Goal: Information Seeking & Learning: Find contact information

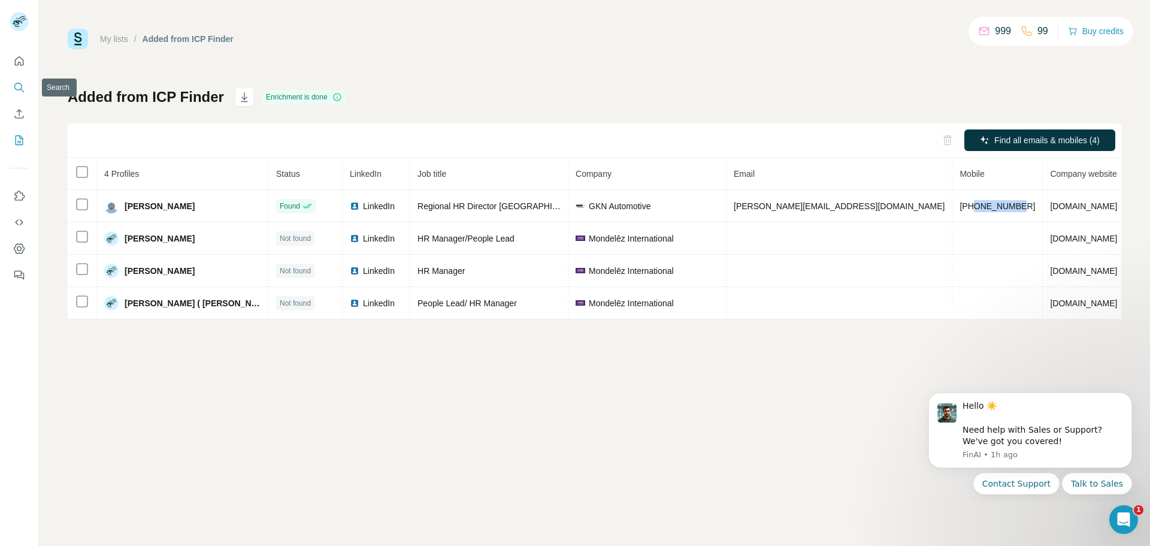
click at [19, 85] on icon "Search" at bounding box center [19, 87] width 12 height 12
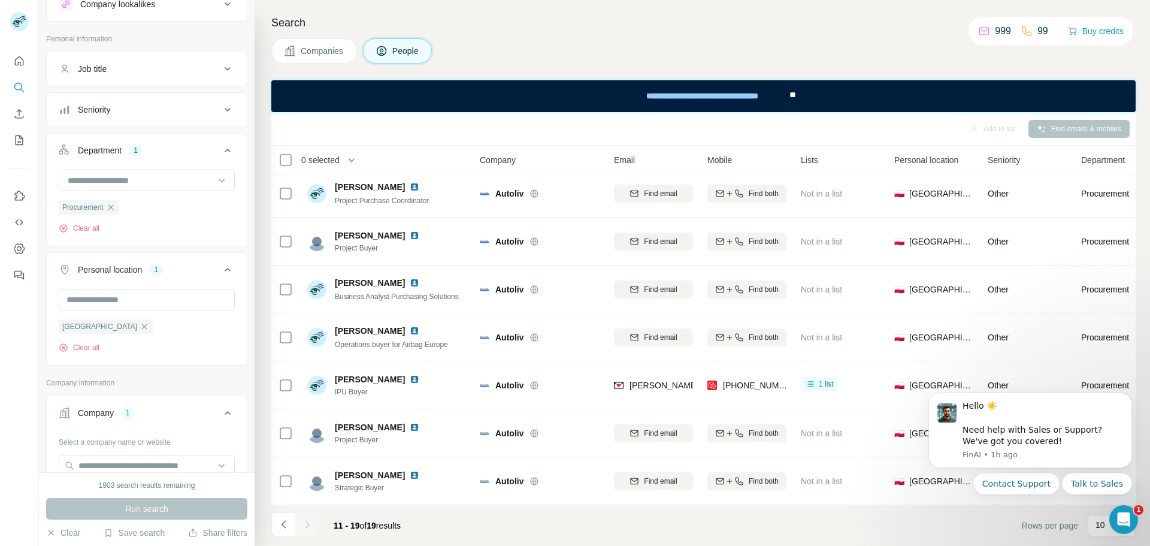
click at [264, 256] on div "Search Companies People Add to list Find emails & mobiles 0 selected People Com…" at bounding box center [702, 273] width 895 height 546
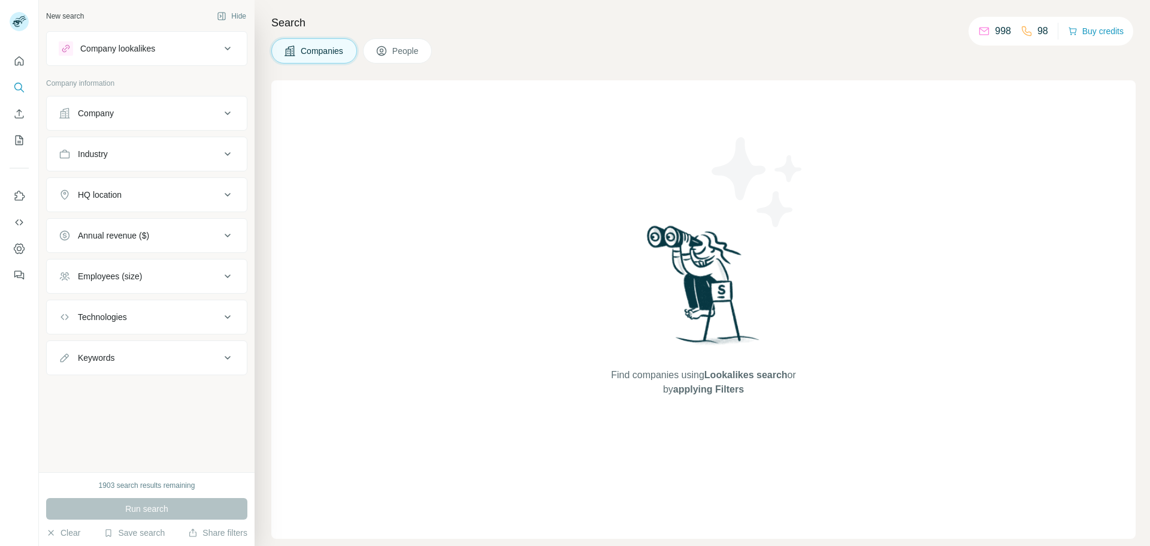
click at [398, 52] on span "People" at bounding box center [406, 51] width 28 height 12
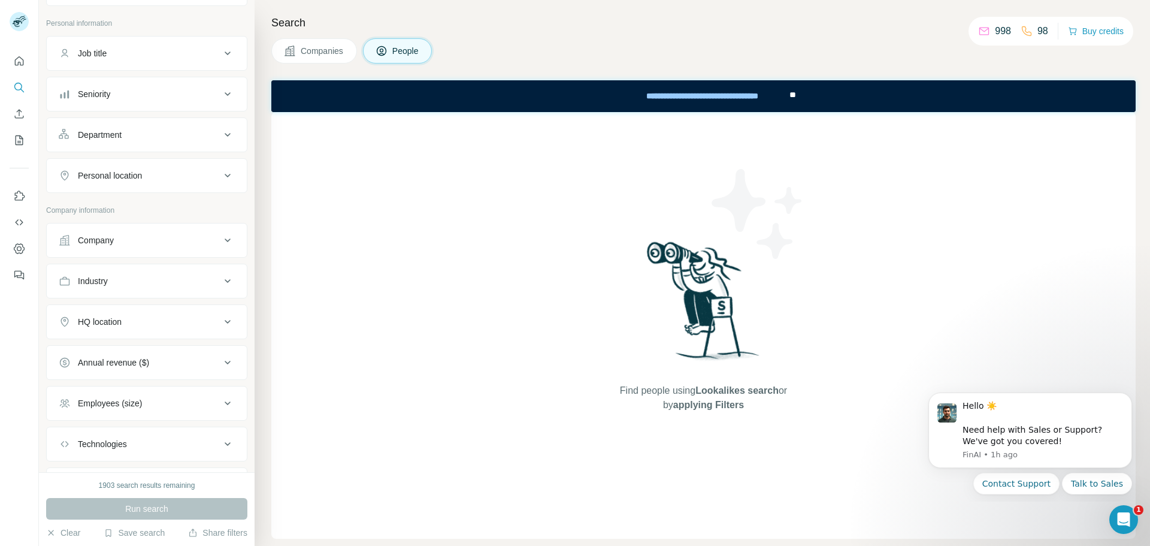
click at [130, 240] on div "Company" at bounding box center [140, 240] width 162 height 12
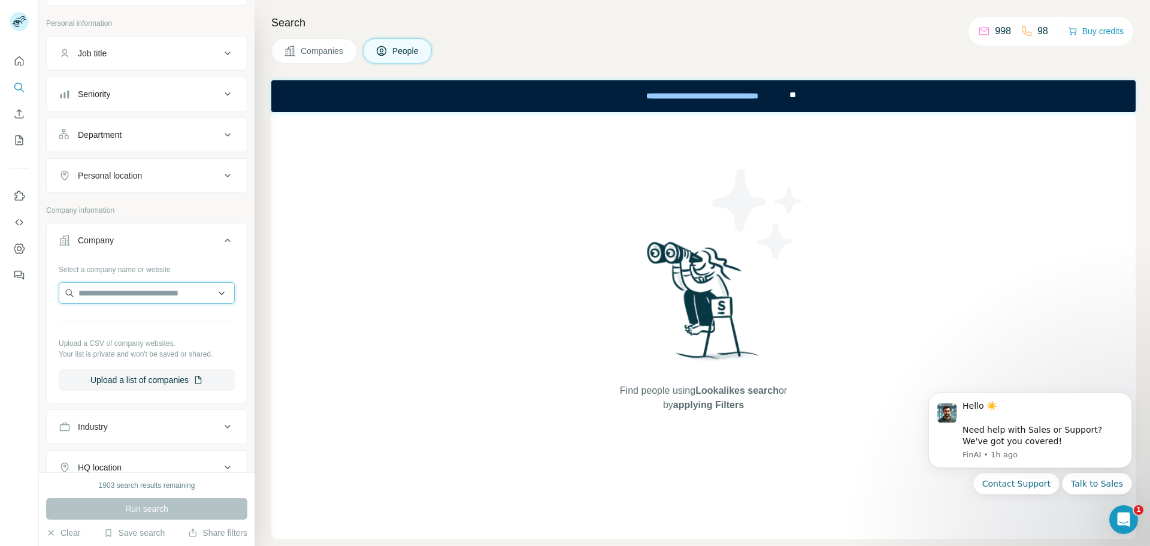
click at [128, 296] on input "text" at bounding box center [147, 293] width 176 height 22
paste input "**********"
type input "**********"
click at [171, 321] on p "Imperial Tobacco Polska" at bounding box center [138, 320] width 90 height 12
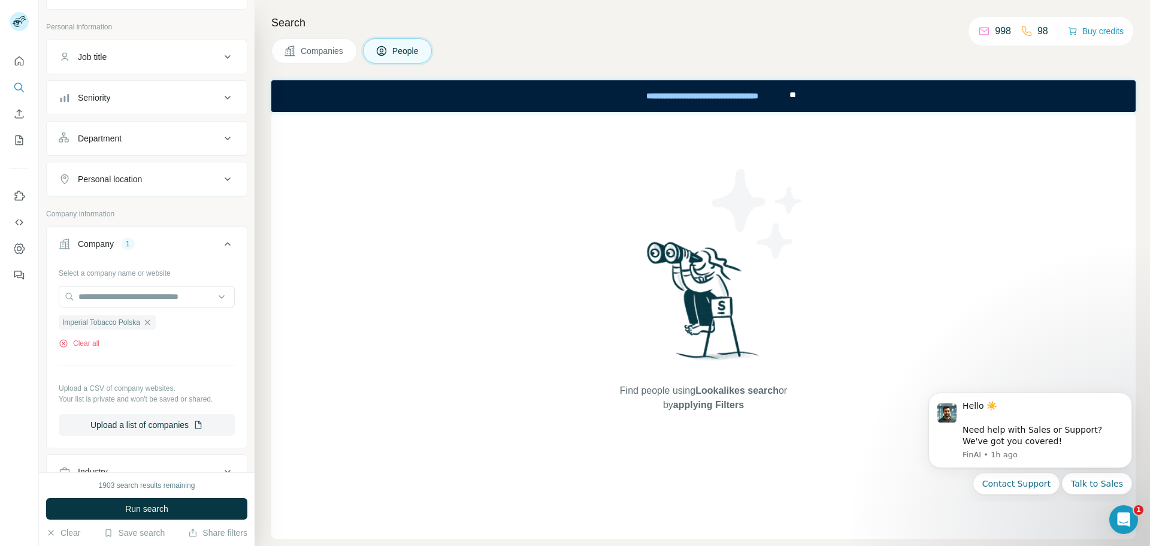
scroll to position [37, 0]
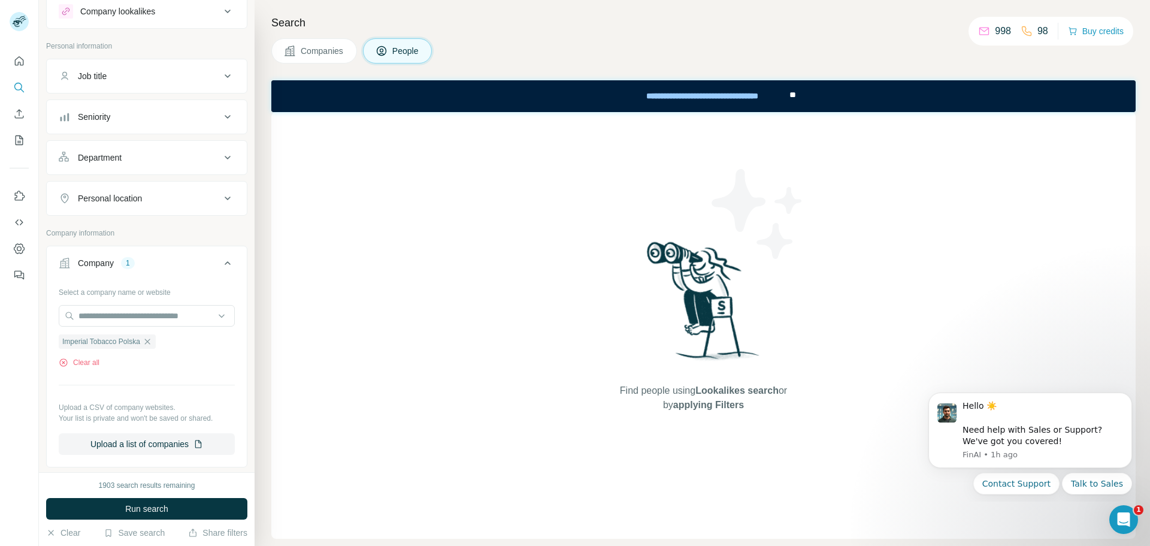
click at [131, 192] on div "Personal location" at bounding box center [110, 198] width 64 height 12
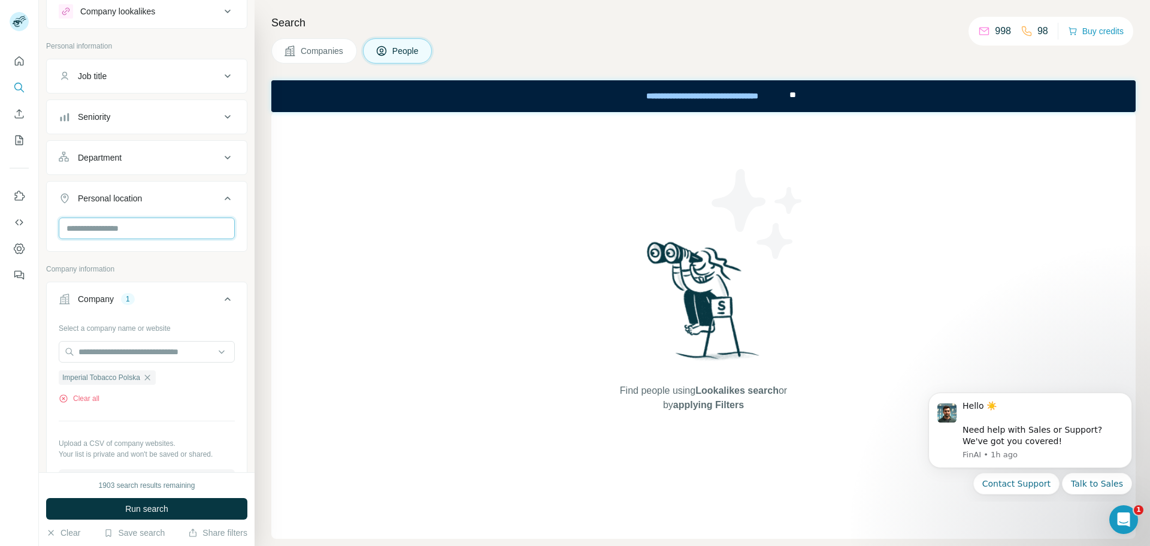
click at [132, 230] on input "text" at bounding box center [147, 228] width 176 height 22
type input "******"
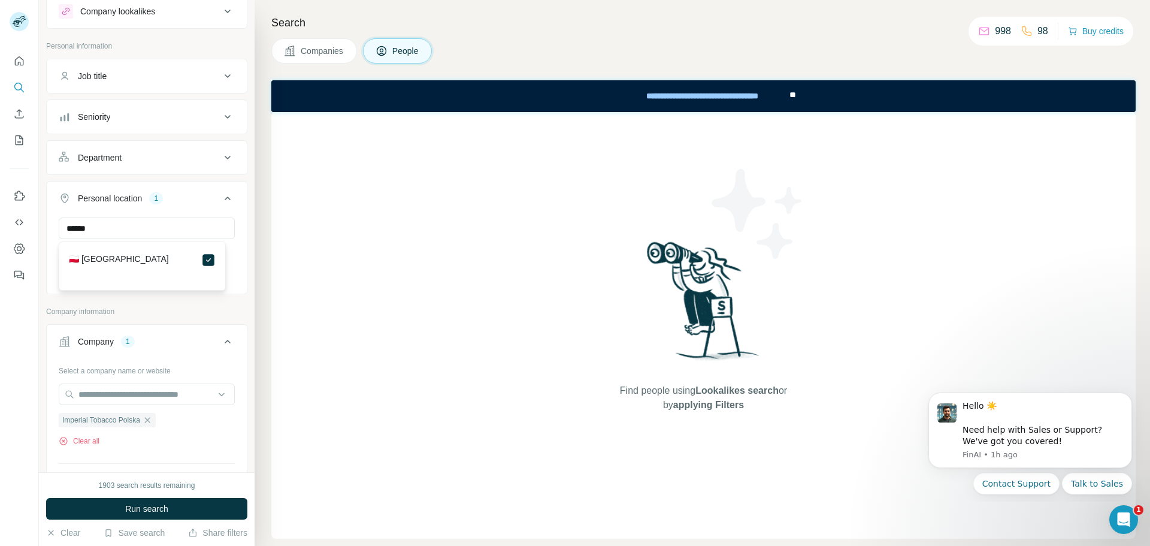
click at [128, 155] on div "Department" at bounding box center [140, 158] width 162 height 12
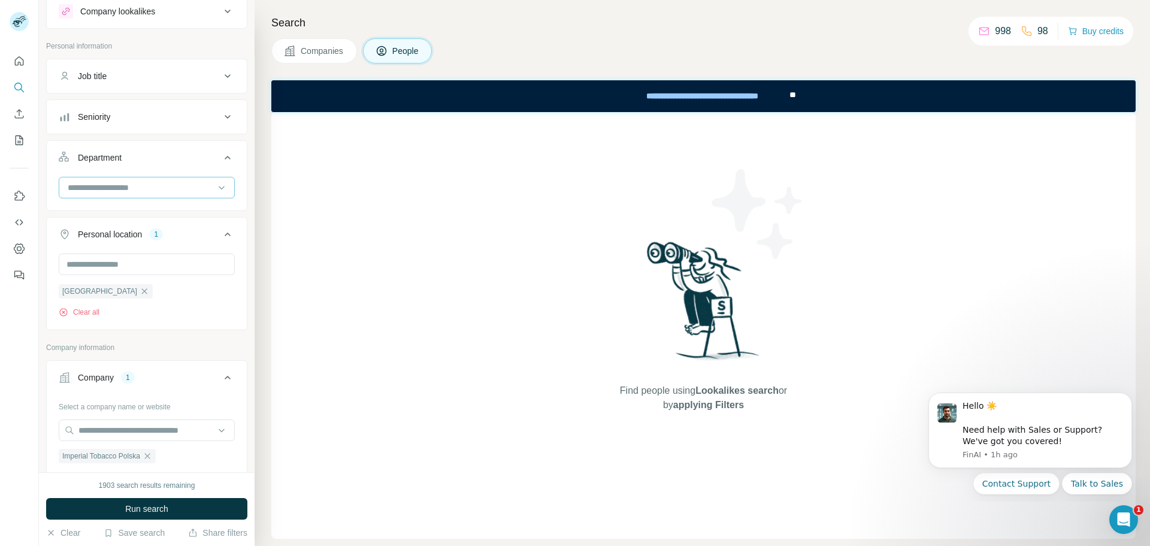
click at [148, 190] on input at bounding box center [140, 187] width 148 height 13
click at [102, 213] on div "HR" at bounding box center [142, 217] width 147 height 12
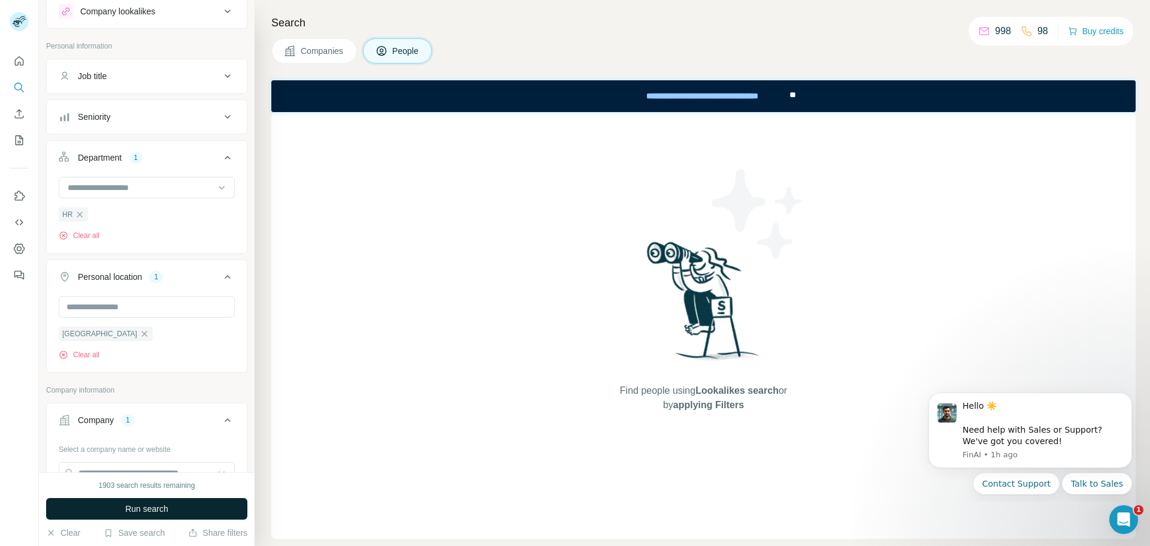
click at [152, 504] on span "Run search" at bounding box center [146, 508] width 43 height 12
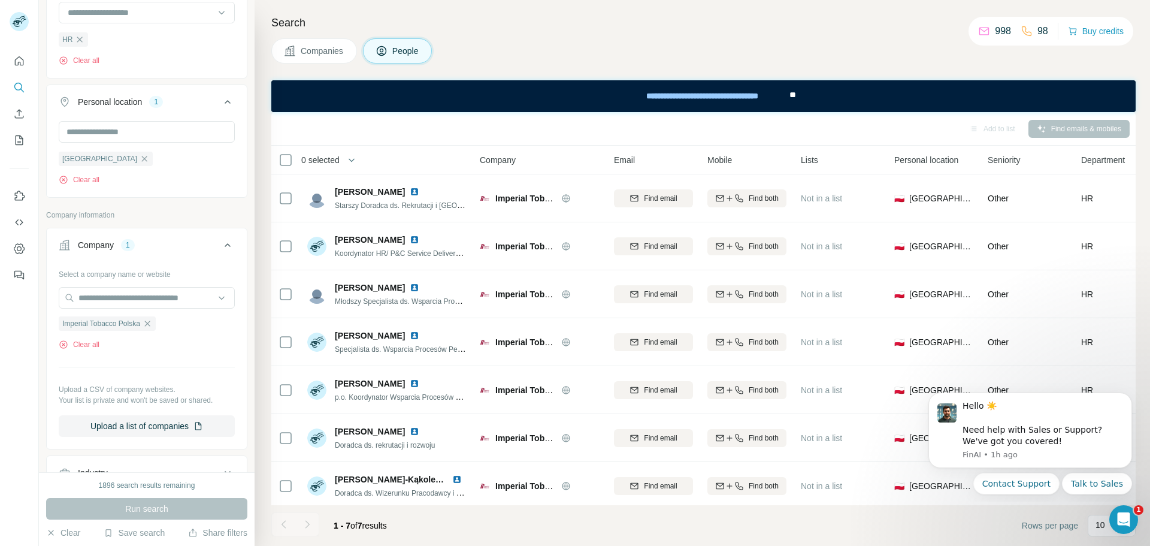
scroll to position [217, 0]
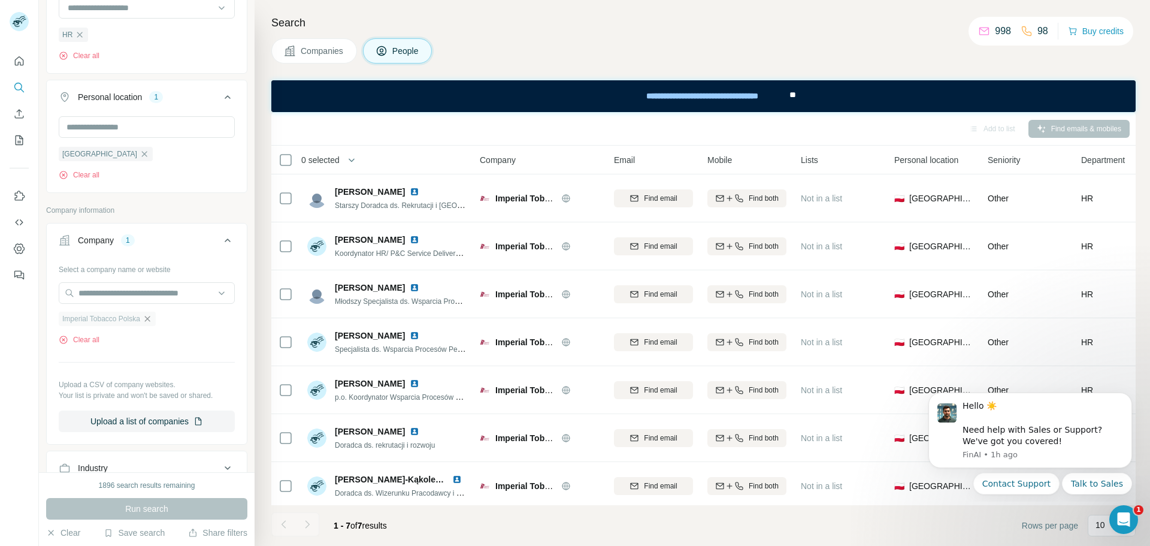
click at [147, 319] on icon "button" at bounding box center [148, 319] width 10 height 10
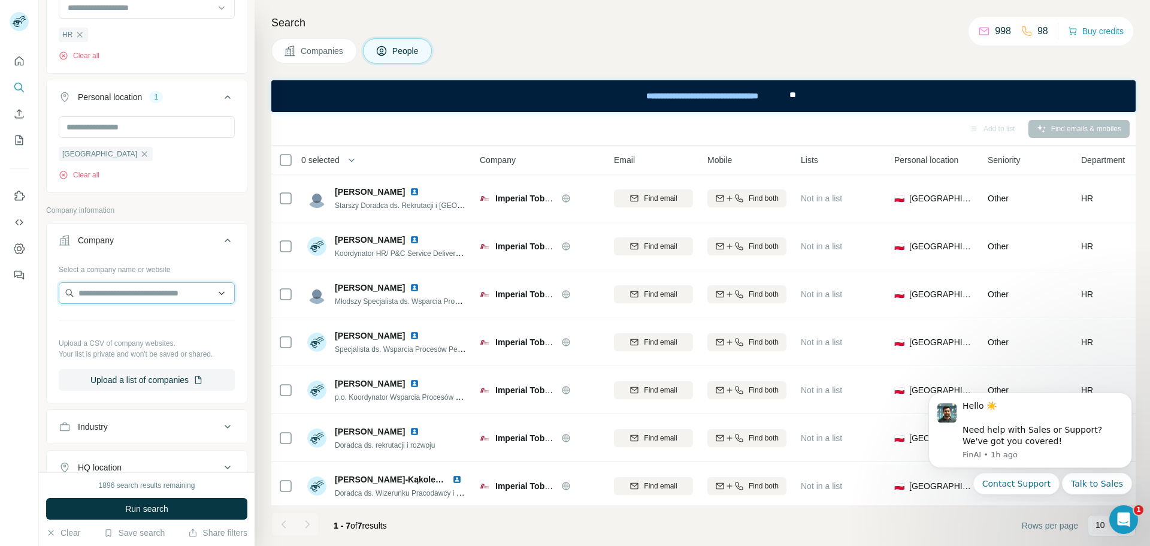
click at [134, 290] on input "text" at bounding box center [147, 293] width 176 height 22
paste input "**********"
type input "**********"
click at [152, 317] on div "fortum.pl fortum.pl" at bounding box center [142, 325] width 161 height 32
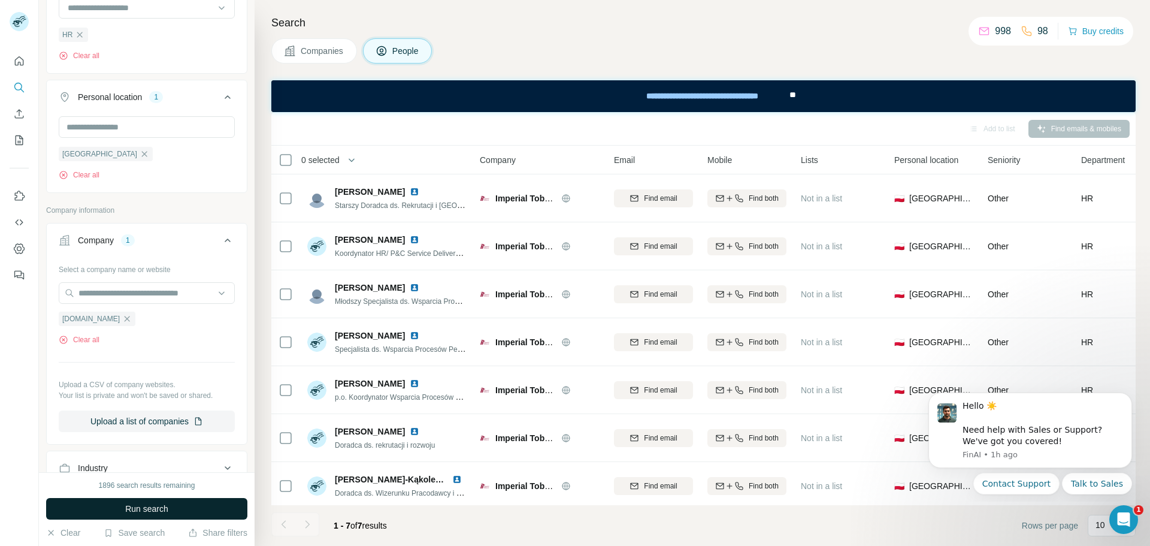
click at [167, 510] on span "Run search" at bounding box center [146, 508] width 43 height 12
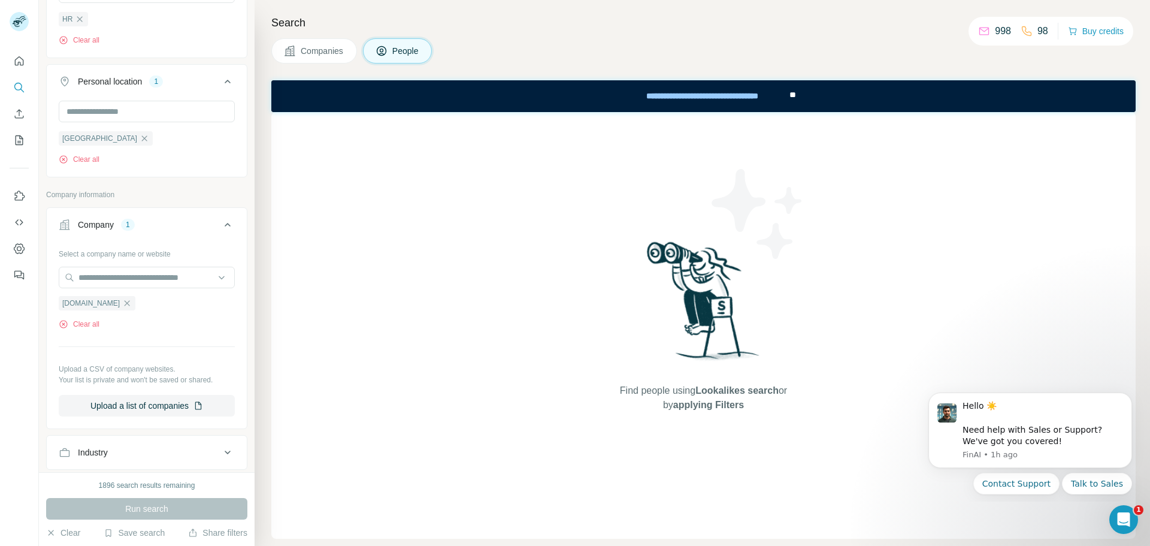
scroll to position [194, 0]
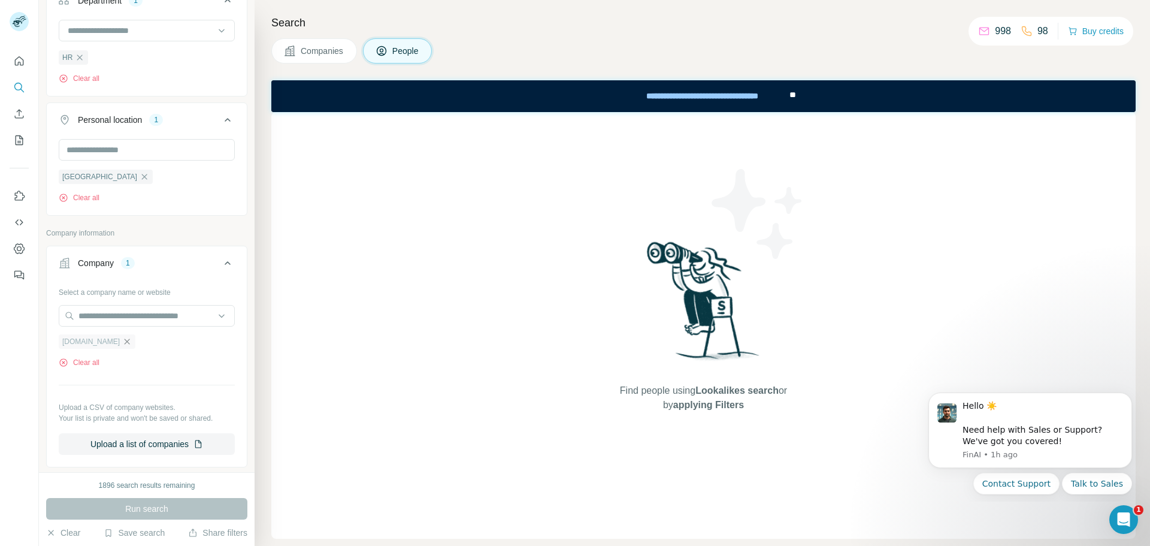
click at [122, 341] on icon "button" at bounding box center [127, 342] width 10 height 10
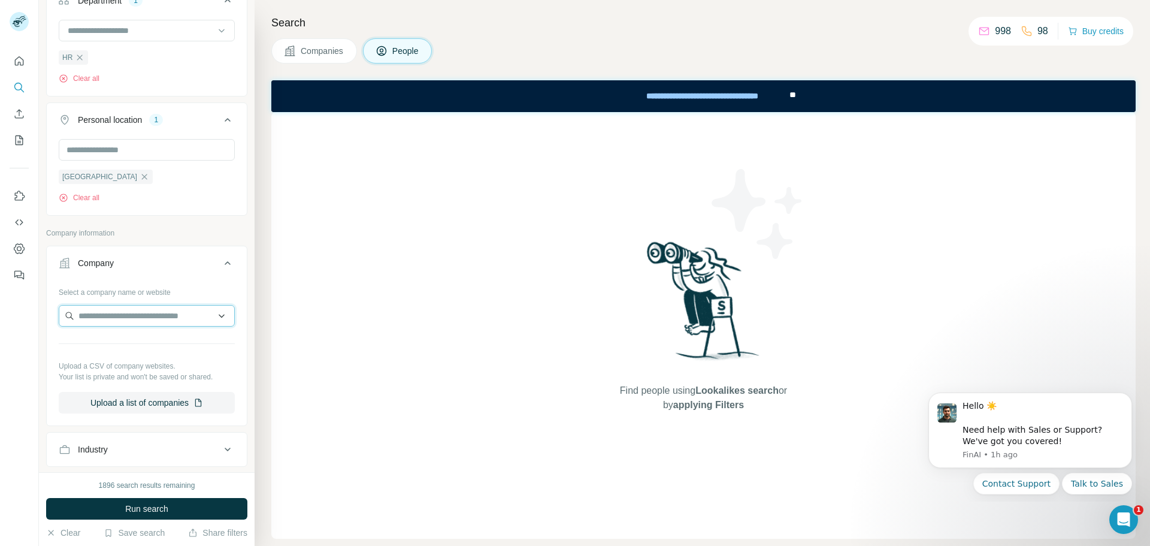
click at [108, 323] on input "text" at bounding box center [147, 316] width 176 height 22
paste input "**********"
type input "**********"
click at [152, 344] on div "fortum.pl fortum.pl" at bounding box center [142, 348] width 161 height 32
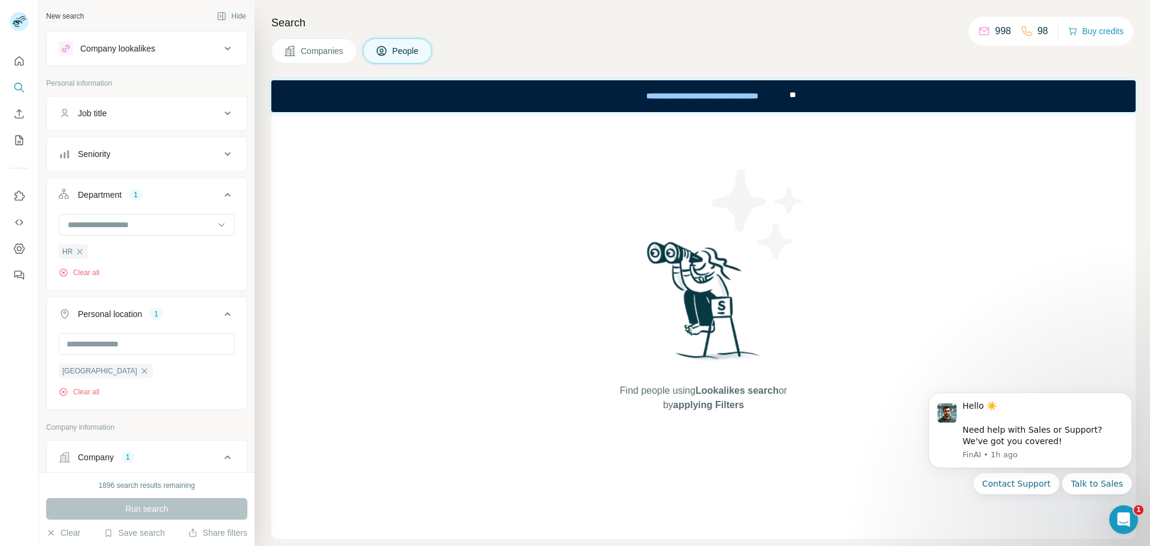
click at [162, 508] on div "Run search" at bounding box center [146, 509] width 201 height 22
click at [19, 65] on icon "Quick start" at bounding box center [19, 61] width 12 height 12
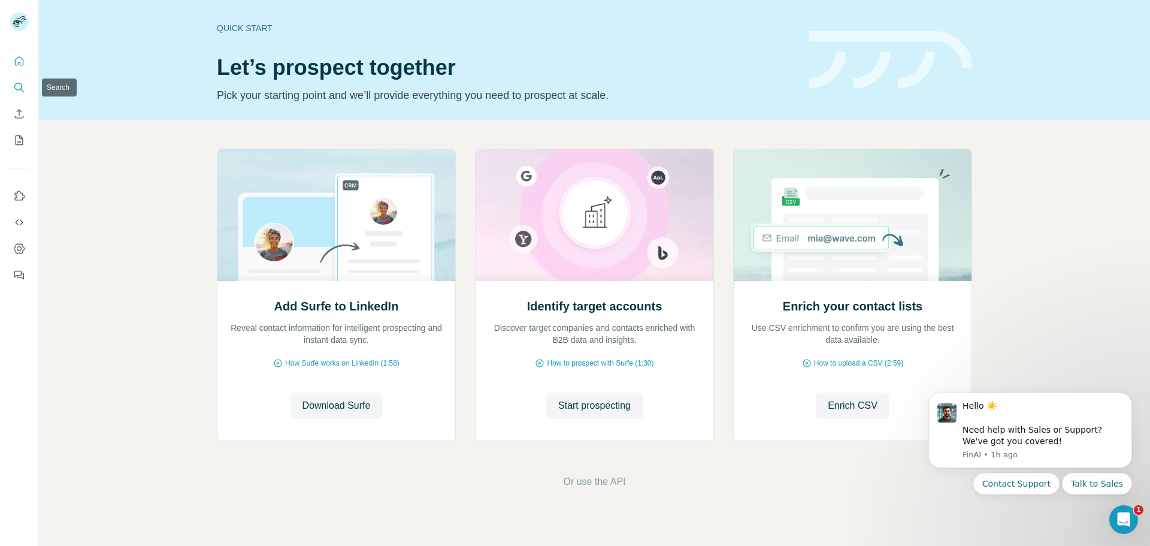
click at [19, 87] on icon "Search" at bounding box center [19, 87] width 12 height 12
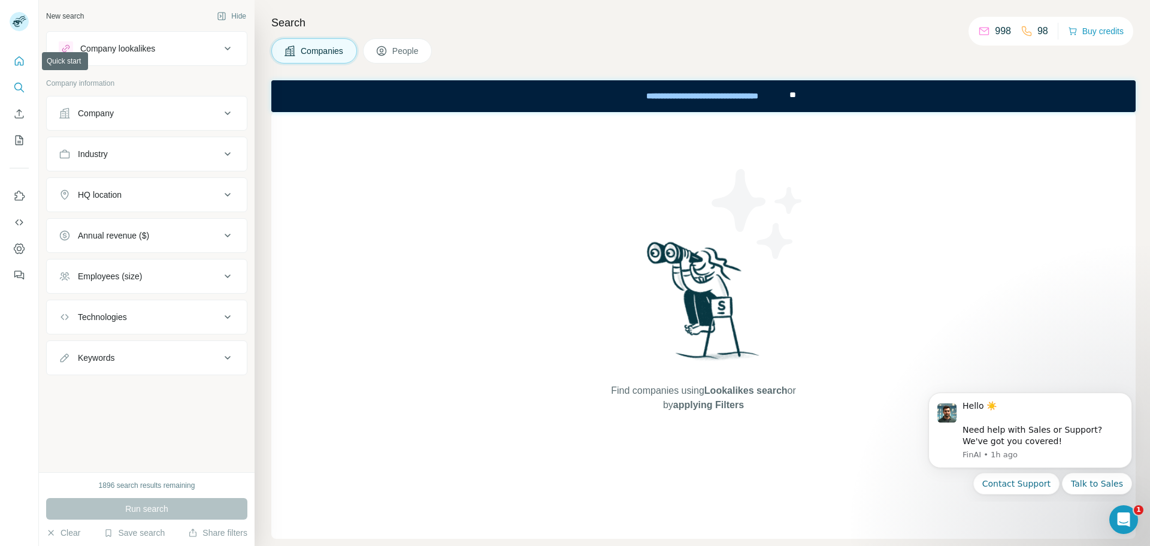
click at [19, 60] on icon "Quick start" at bounding box center [19, 61] width 12 height 12
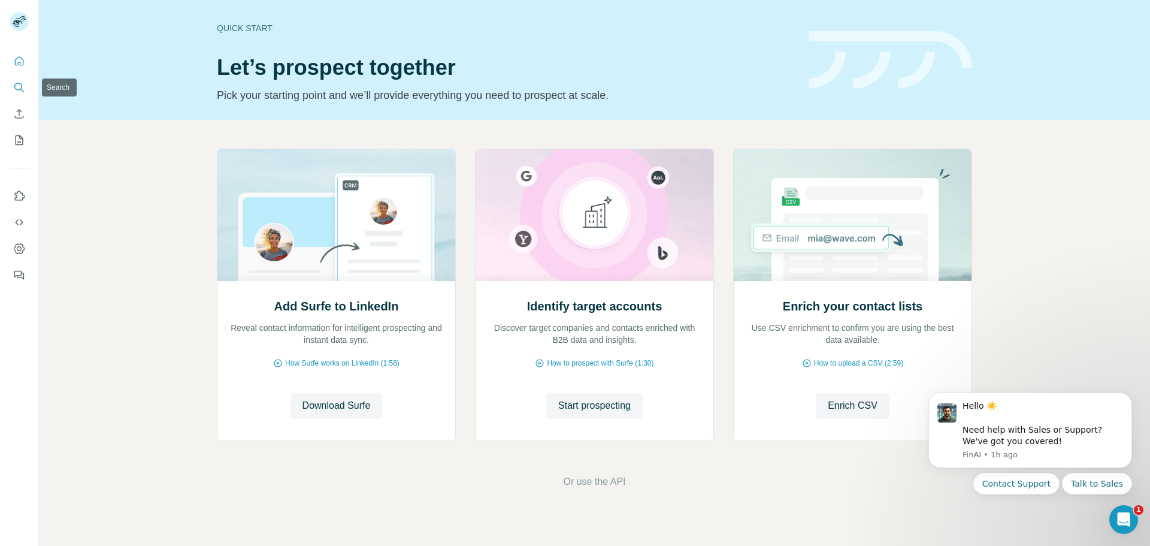
click at [11, 87] on button "Search" at bounding box center [19, 88] width 19 height 22
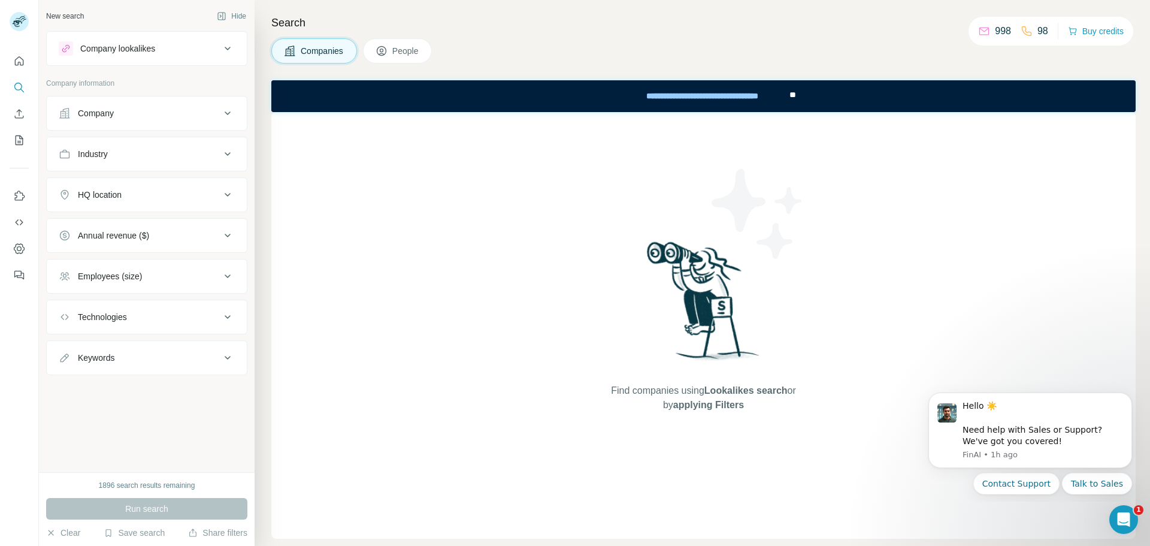
click at [410, 54] on span "People" at bounding box center [406, 51] width 28 height 12
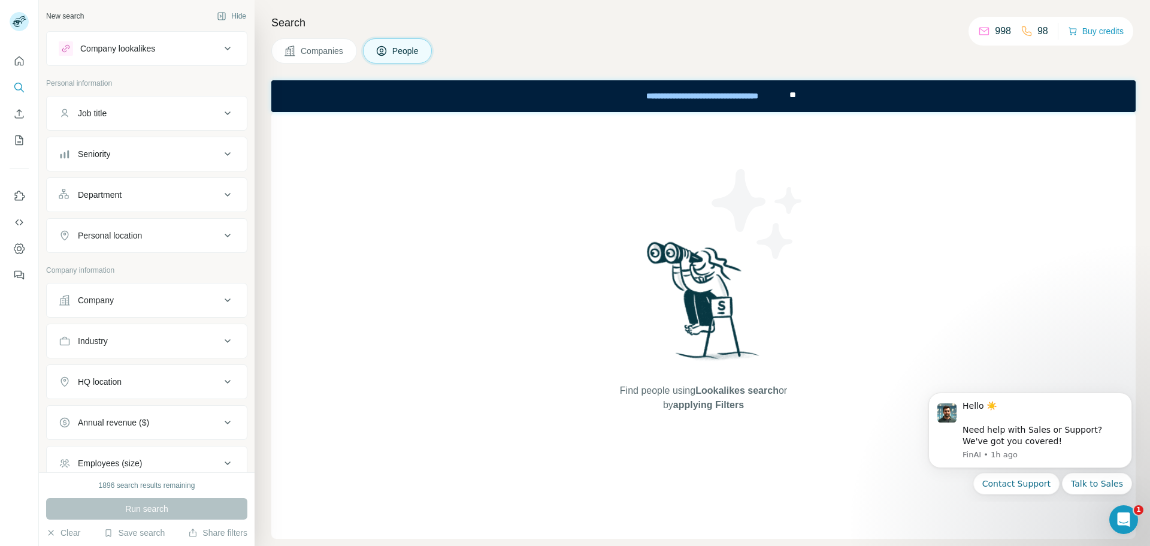
click at [130, 300] on div "Company" at bounding box center [140, 300] width 162 height 12
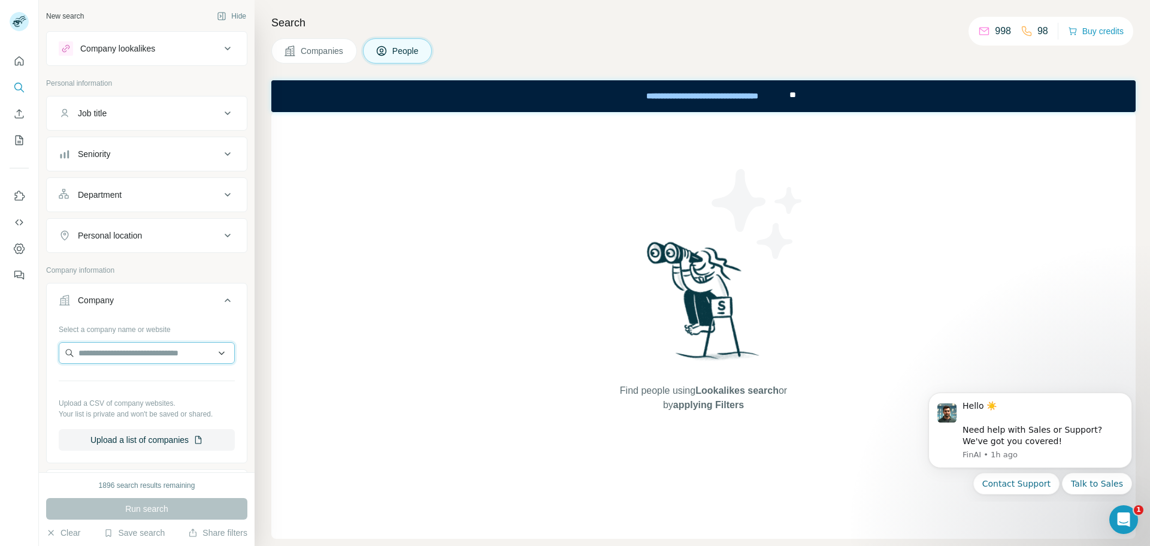
click at [136, 347] on input "text" at bounding box center [147, 353] width 176 height 22
paste input "**********"
type input "**********"
click at [146, 373] on div "fortum.pl fortum.pl" at bounding box center [142, 385] width 161 height 32
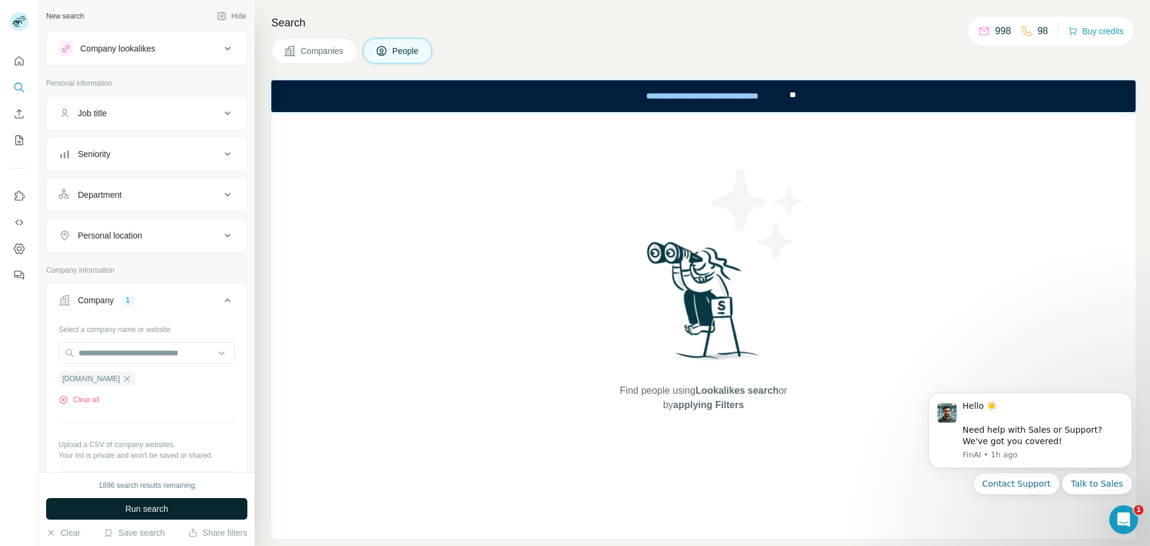
click at [153, 508] on span "Run search" at bounding box center [146, 508] width 43 height 12
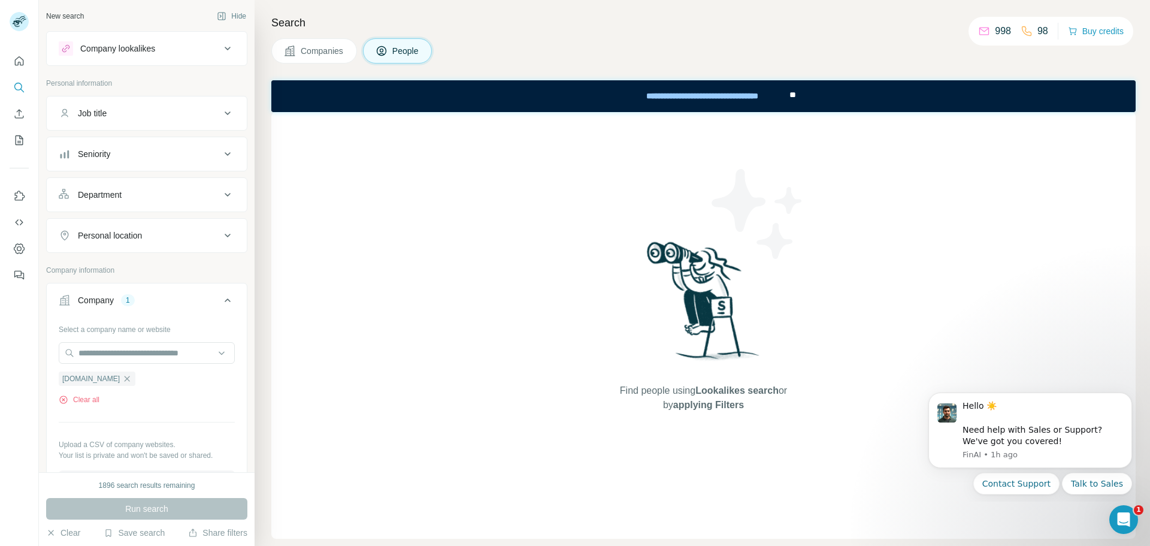
click at [737, 399] on span "applying Filters" at bounding box center [708, 404] width 71 height 10
click at [752, 390] on span "Lookalikes search" at bounding box center [736, 390] width 83 height 10
click at [18, 66] on icon "Quick start" at bounding box center [19, 61] width 12 height 12
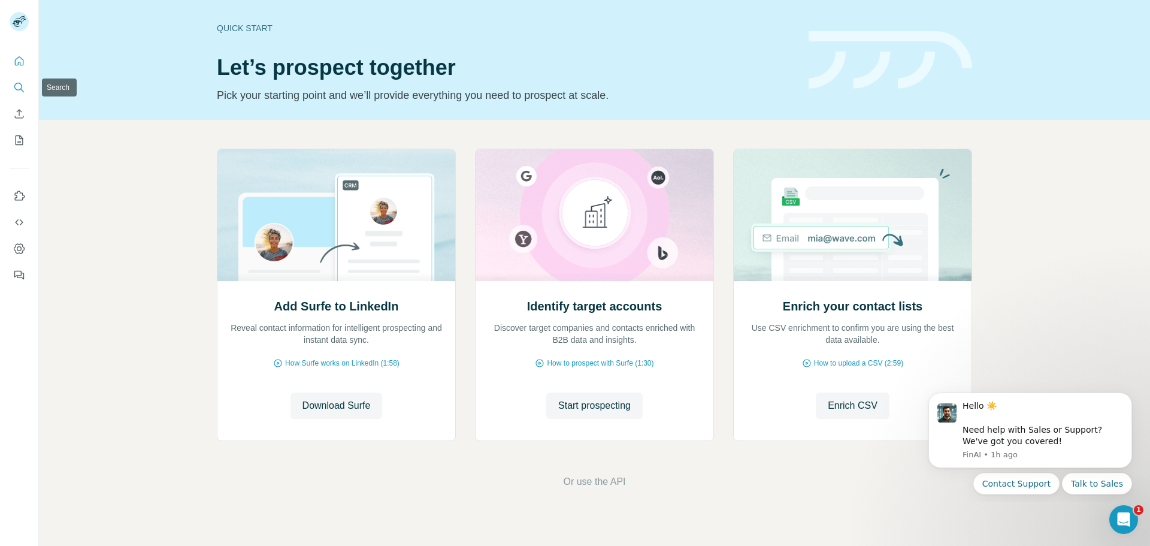
click at [17, 83] on icon "Search" at bounding box center [18, 87] width 8 height 8
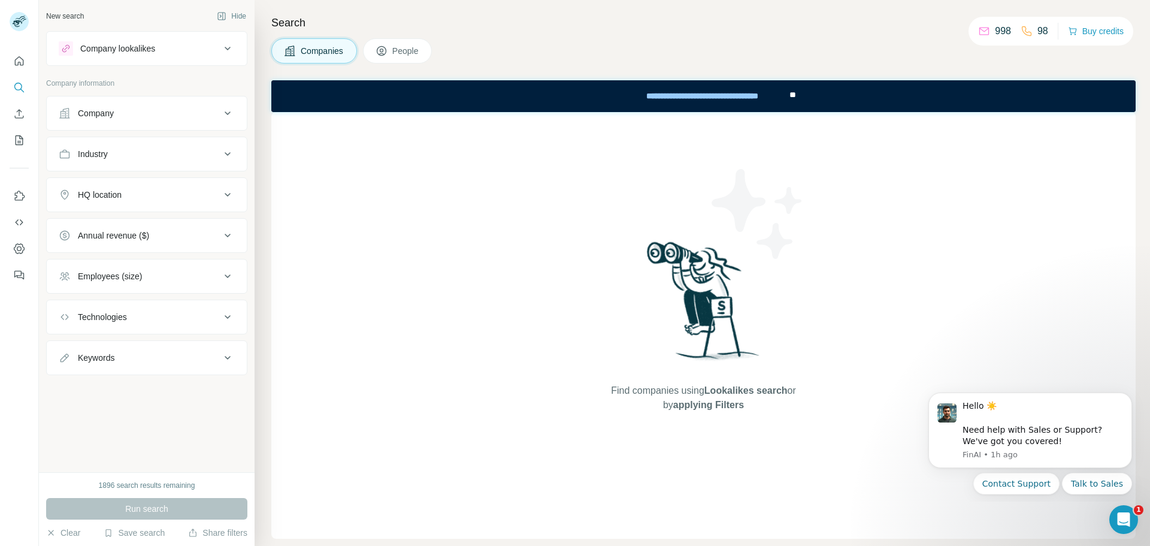
click at [386, 52] on icon at bounding box center [382, 51] width 10 height 10
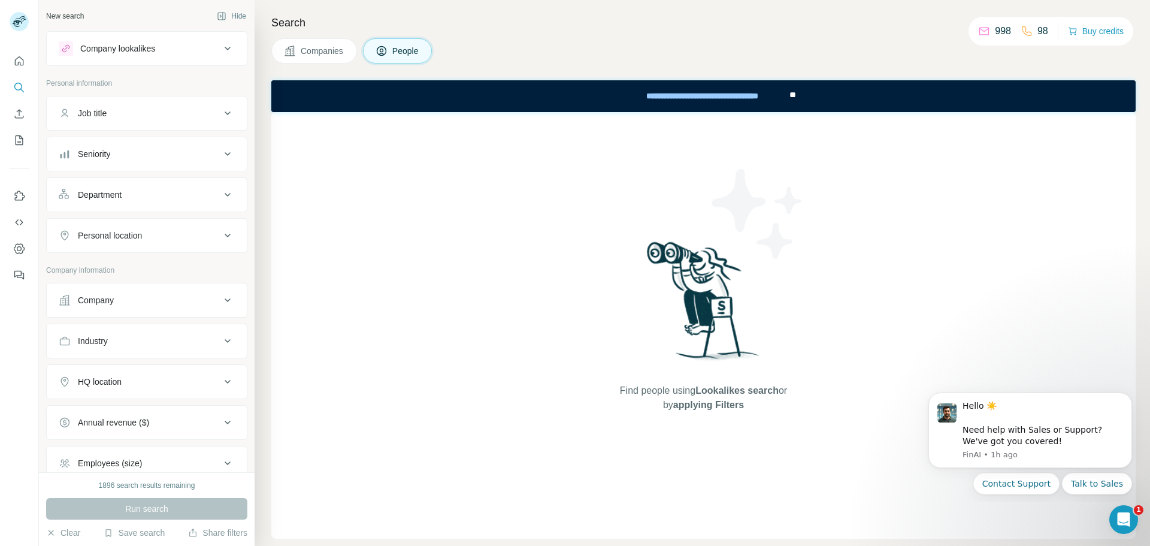
click at [111, 305] on div "Company" at bounding box center [96, 300] width 36 height 12
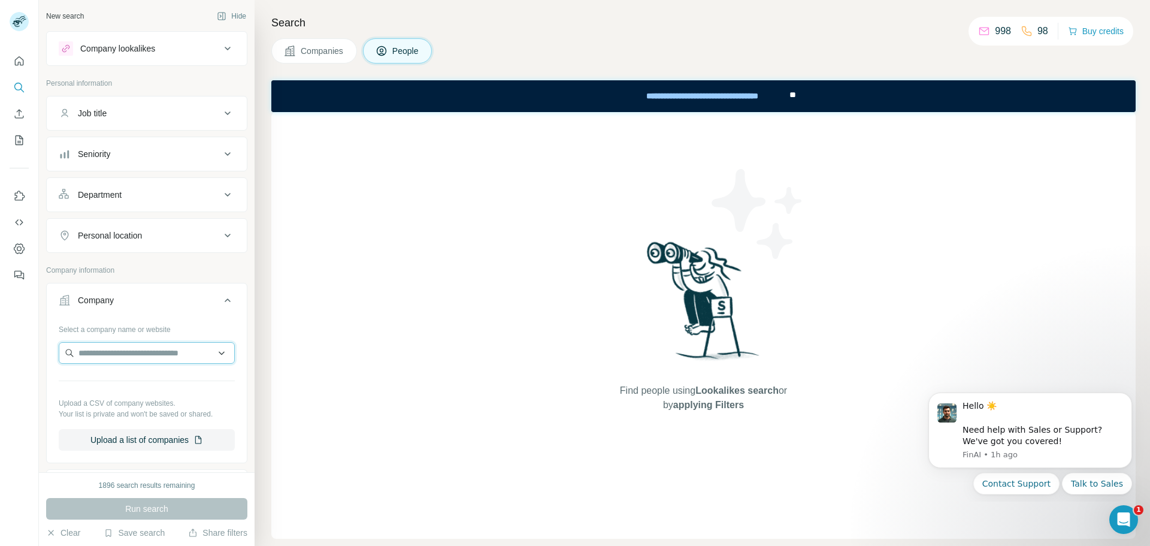
click at [109, 347] on input "text" at bounding box center [147, 353] width 176 height 22
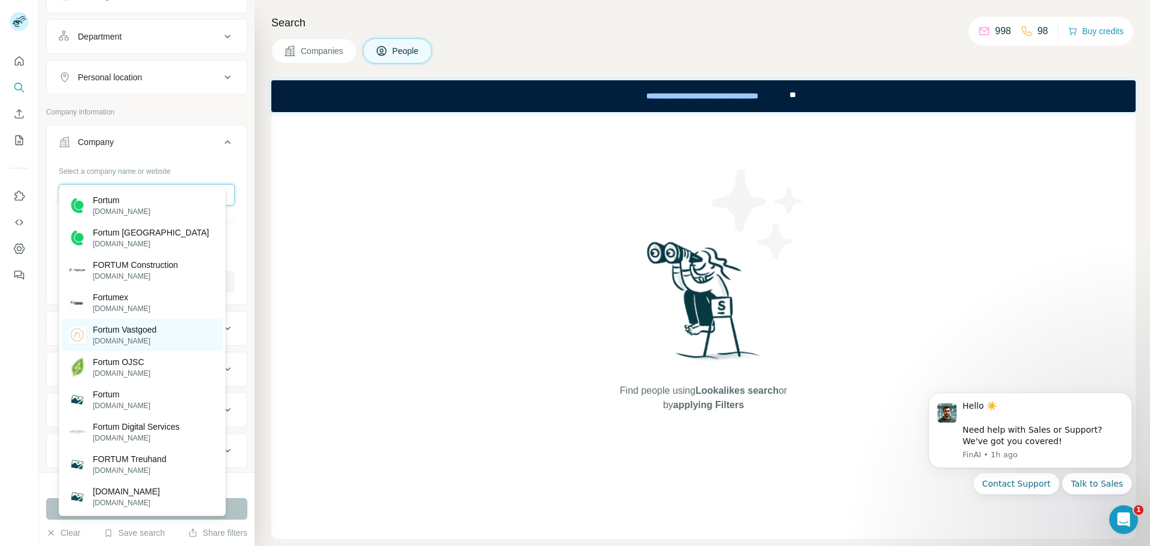
scroll to position [180, 0]
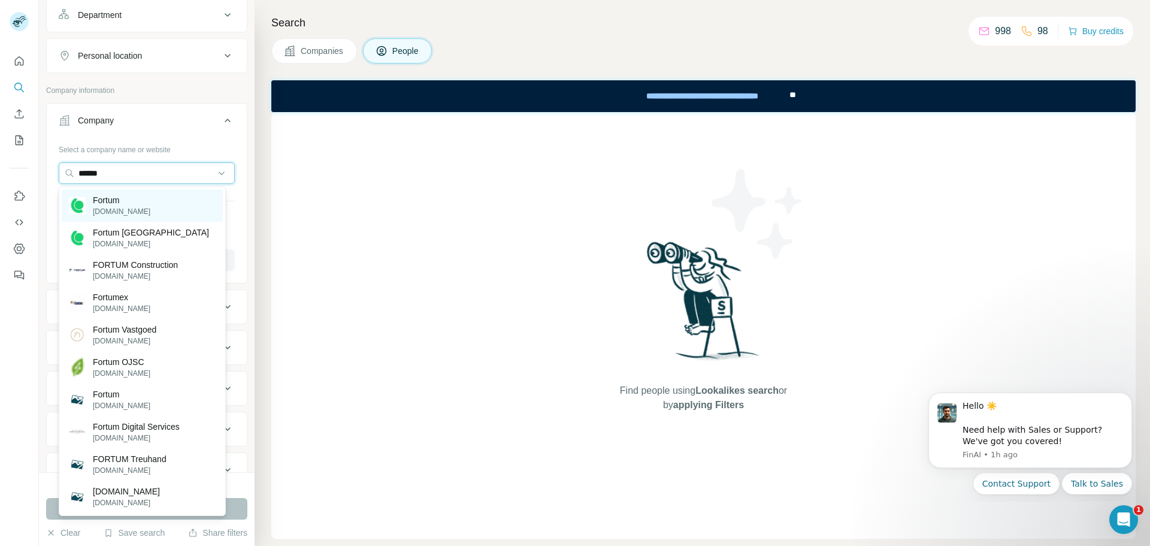
type input "******"
click at [145, 207] on div "Fortum fortum.com" at bounding box center [142, 205] width 161 height 32
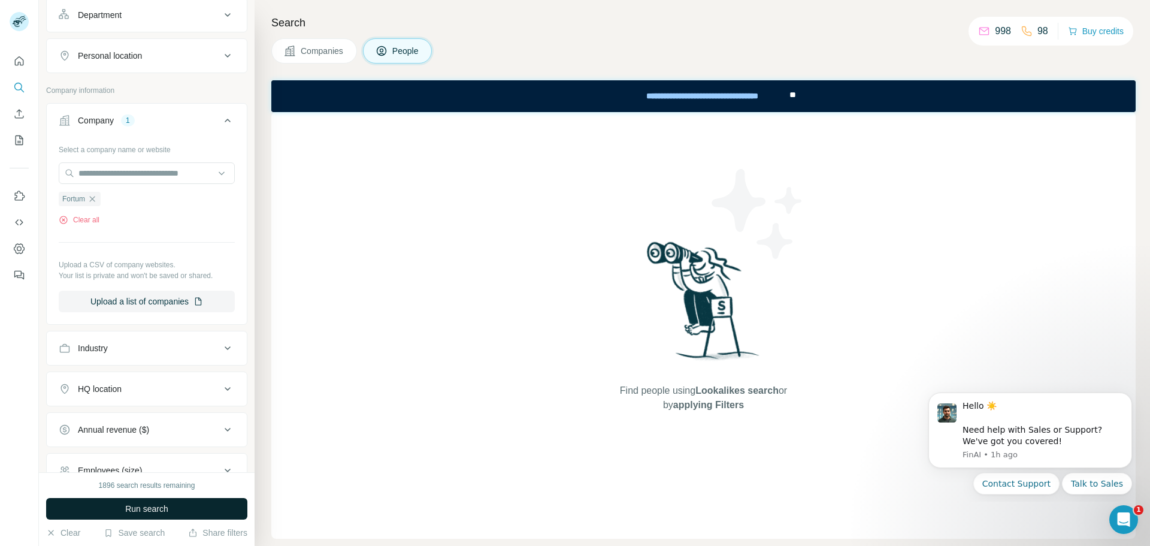
click at [166, 505] on span "Run search" at bounding box center [146, 508] width 43 height 12
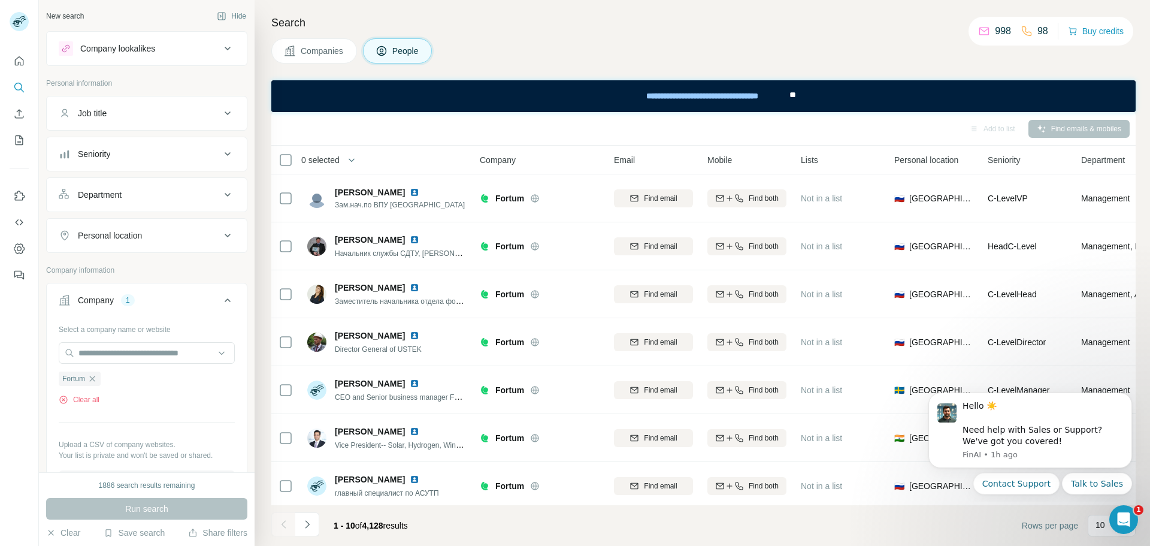
click at [154, 237] on div "Personal location" at bounding box center [140, 235] width 162 height 12
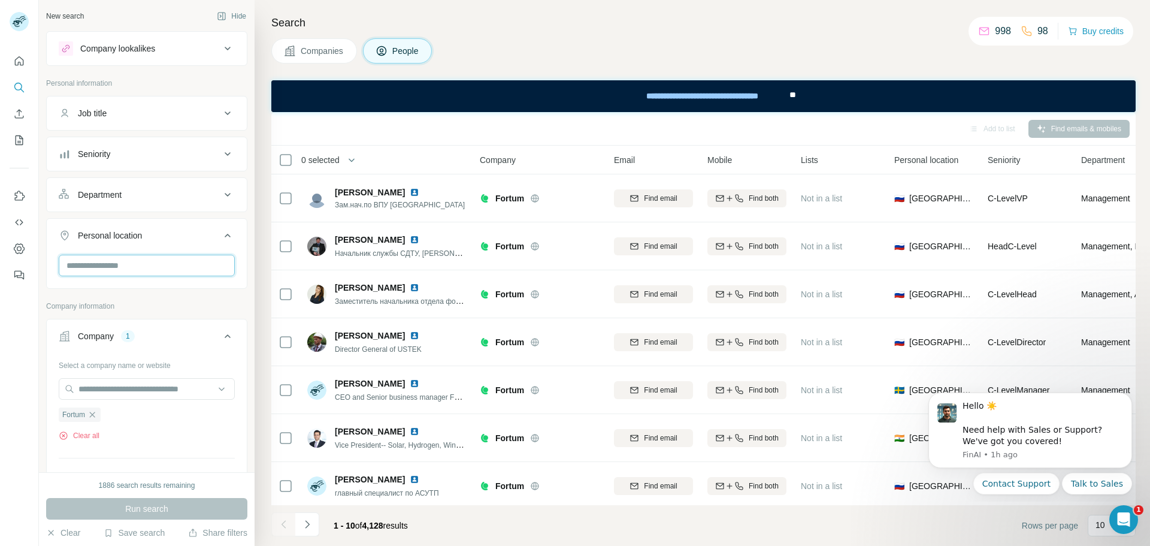
click at [123, 269] on input "text" at bounding box center [147, 266] width 176 height 22
type input "***"
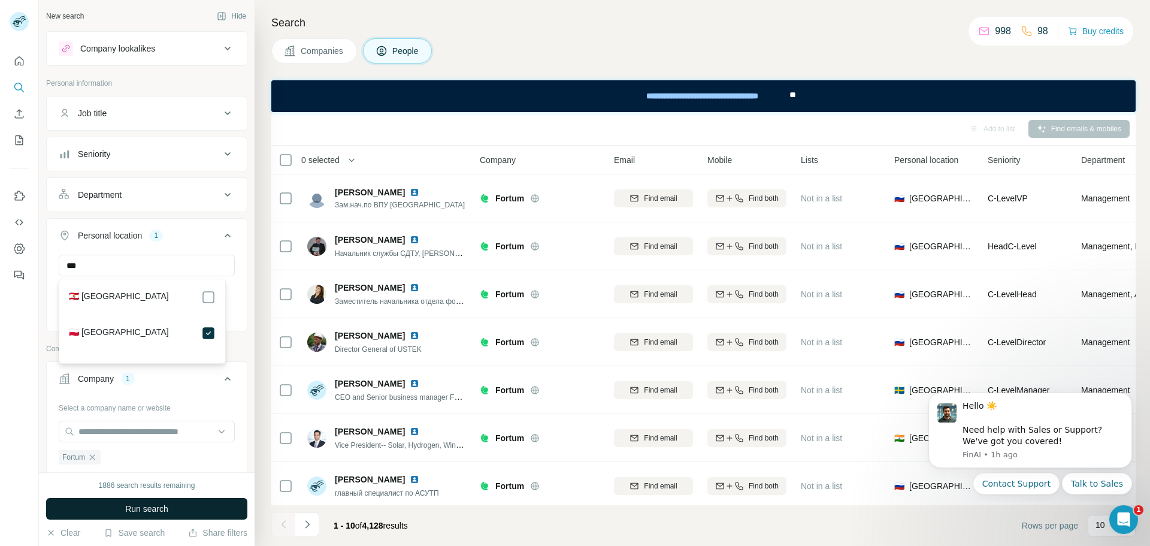
click at [168, 510] on span "Run search" at bounding box center [146, 508] width 43 height 12
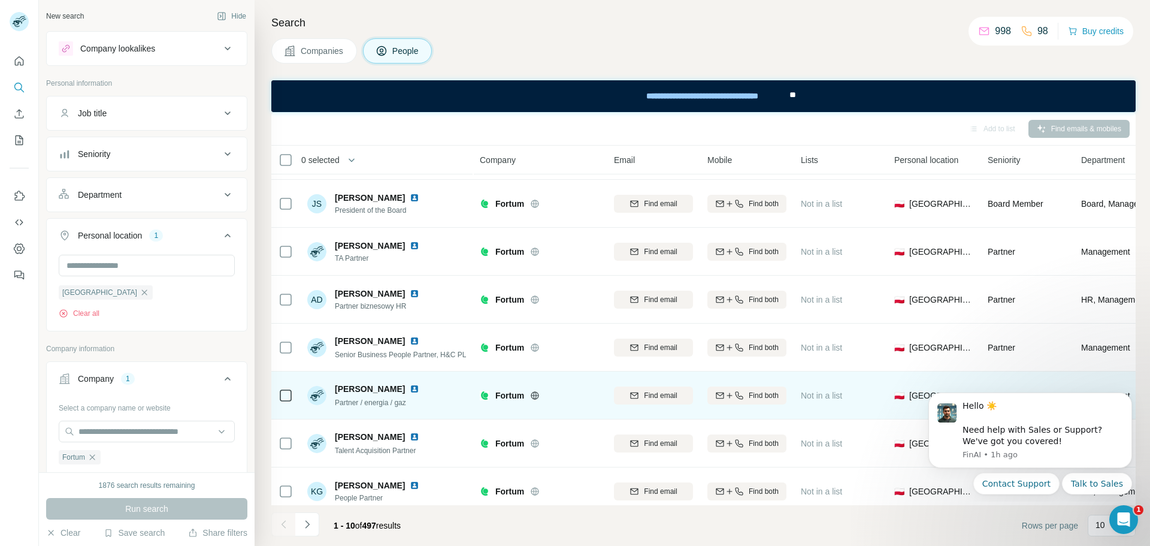
scroll to position [155, 0]
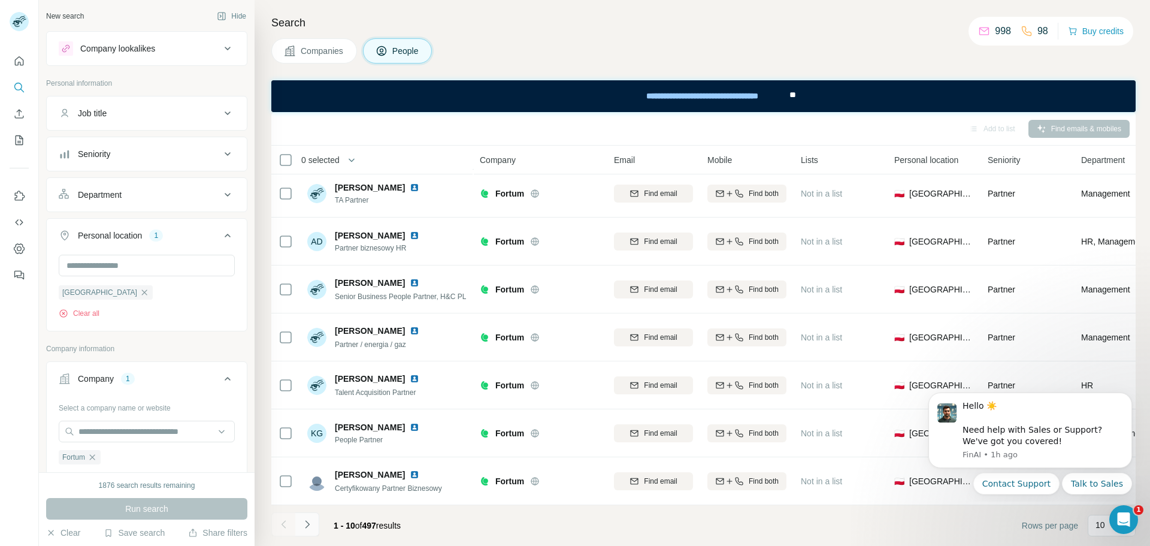
click at [307, 523] on icon "Navigate to next page" at bounding box center [307, 524] width 4 height 8
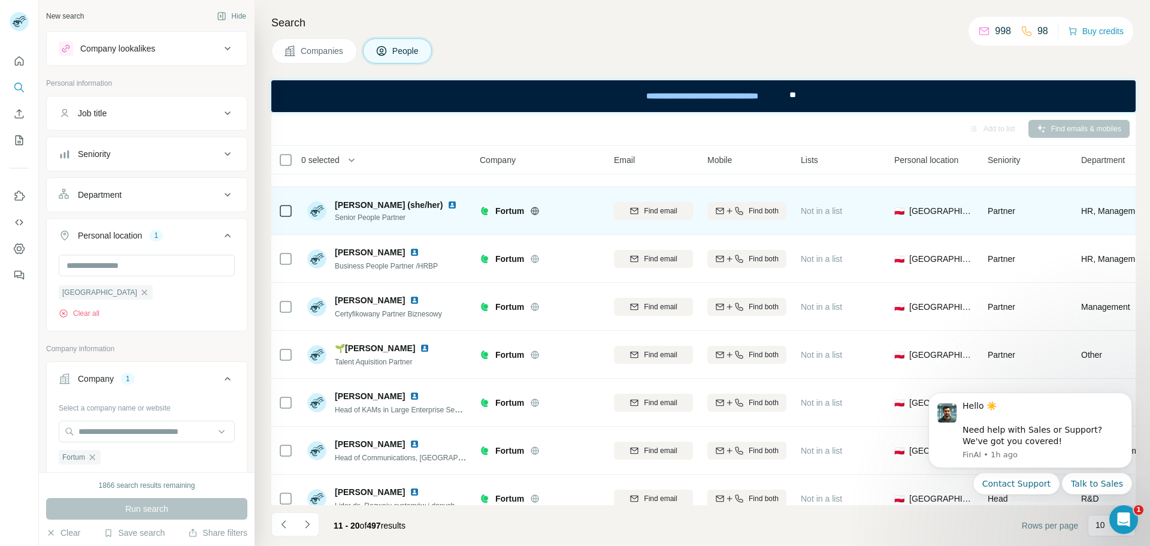
scroll to position [0, 0]
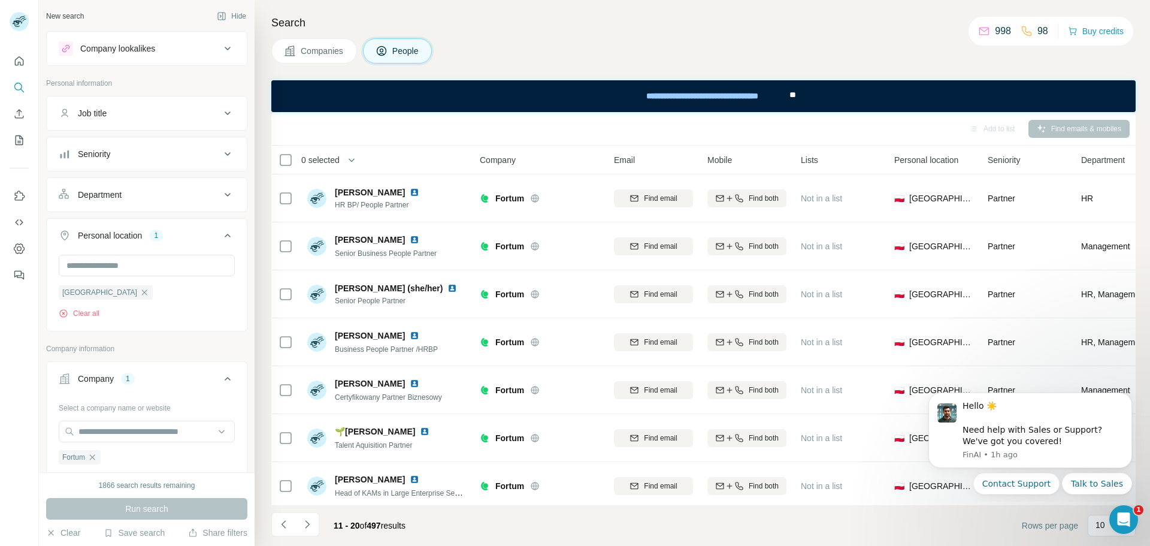
click at [381, 162] on div "0 selected" at bounding box center [366, 160] width 177 height 14
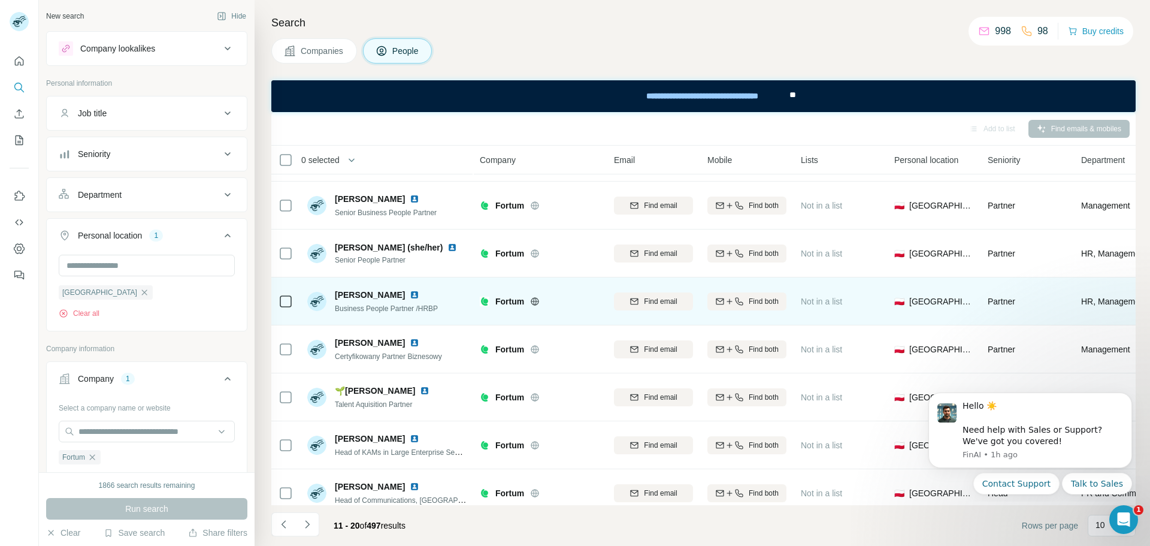
scroll to position [60, 0]
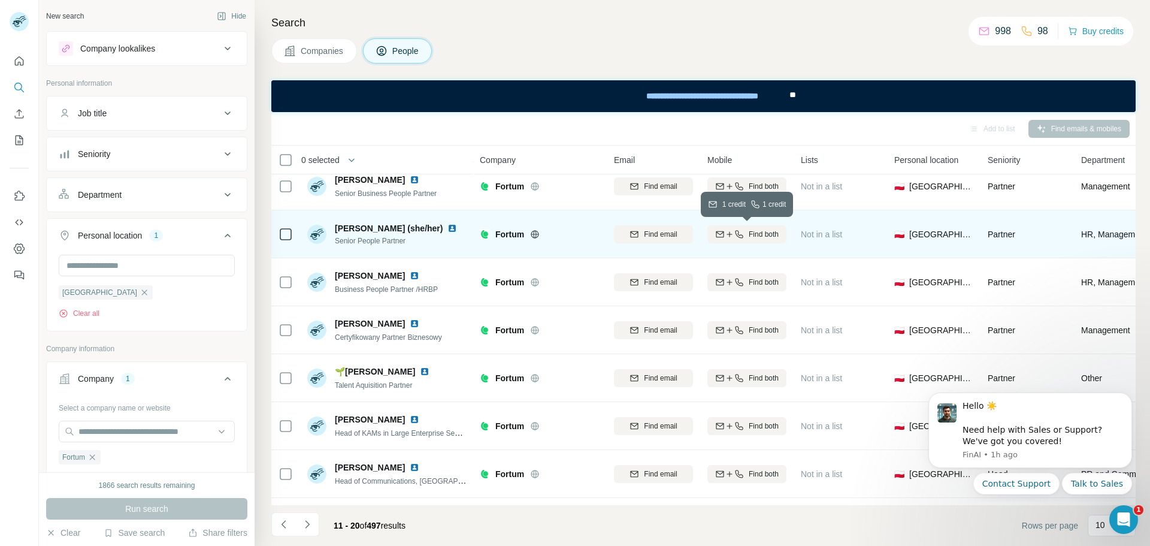
click at [766, 231] on span "Find both" at bounding box center [764, 234] width 30 height 11
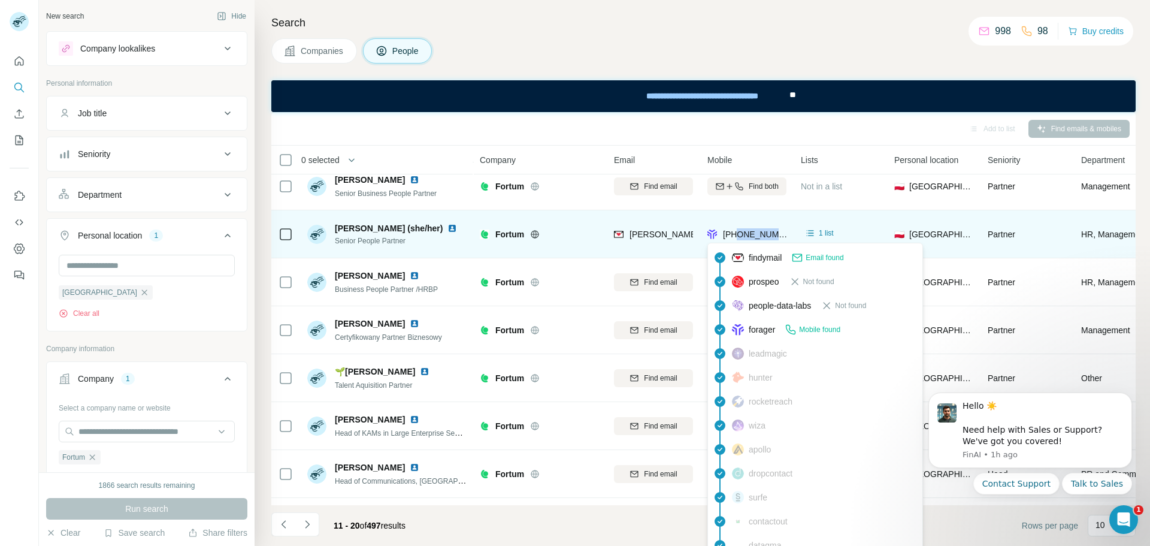
drag, startPoint x: 781, startPoint y: 233, endPoint x: 737, endPoint y: 234, distance: 44.3
click at [737, 234] on div "+48600571867" at bounding box center [746, 233] width 79 height 33
copy span "600571867"
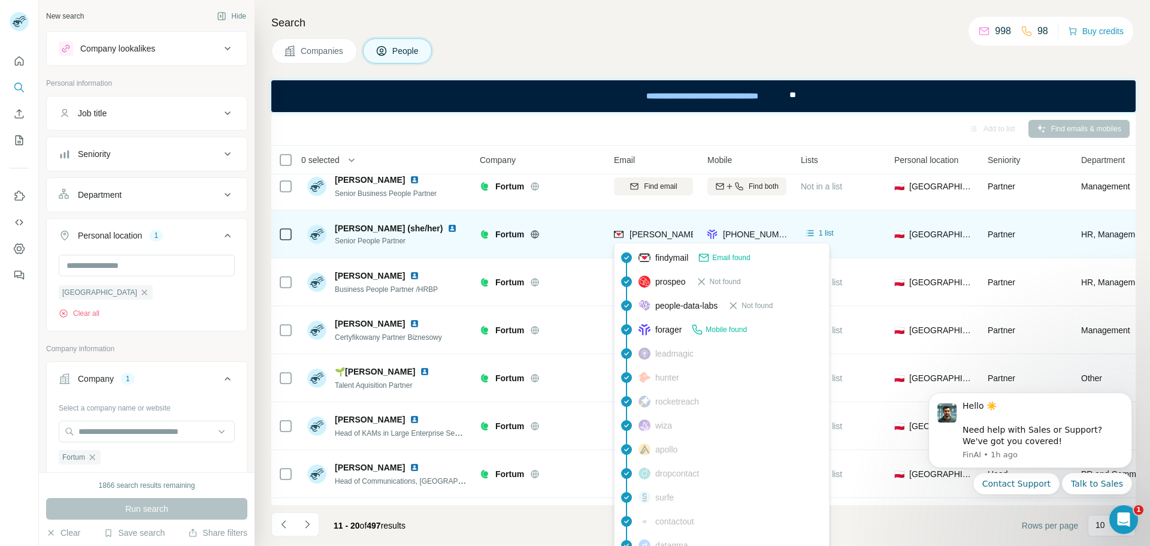
click at [685, 234] on span "malgorzata.czachor@fortum.com" at bounding box center [769, 234] width 280 height 10
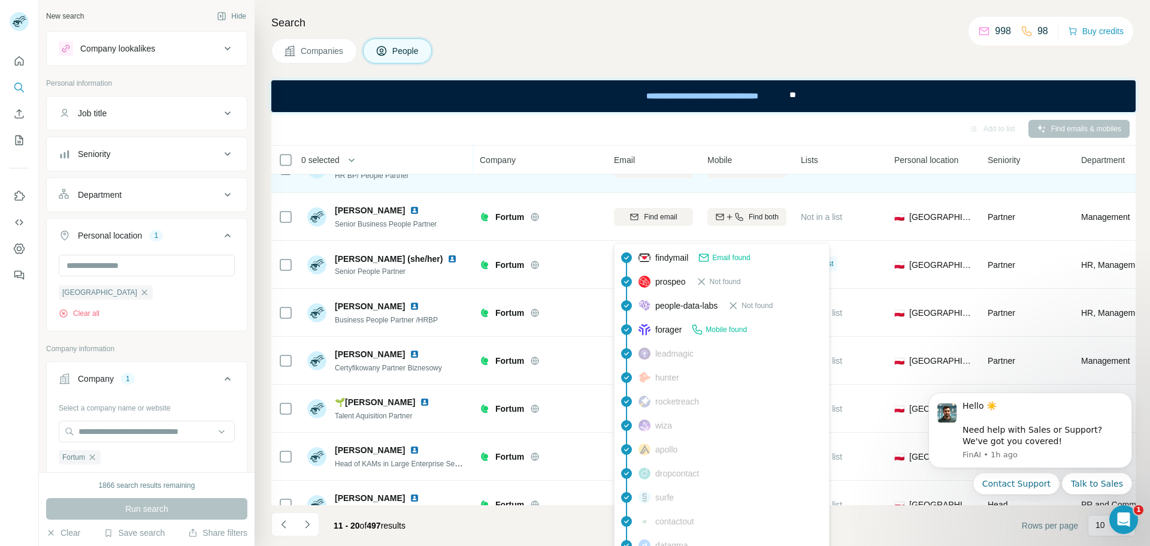
scroll to position [0, 0]
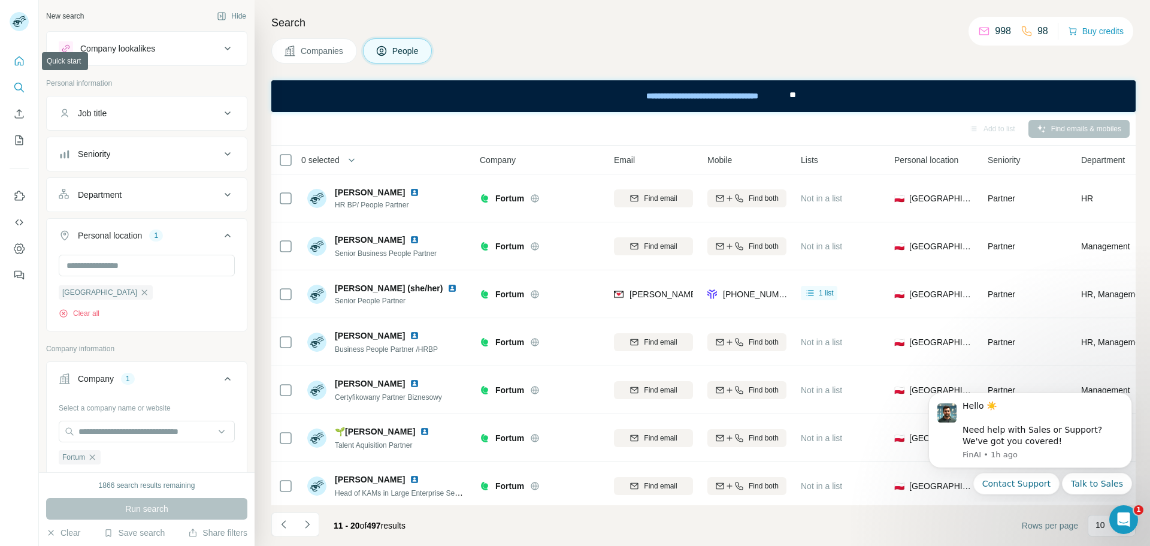
click at [21, 65] on icon "Quick start" at bounding box center [19, 60] width 9 height 9
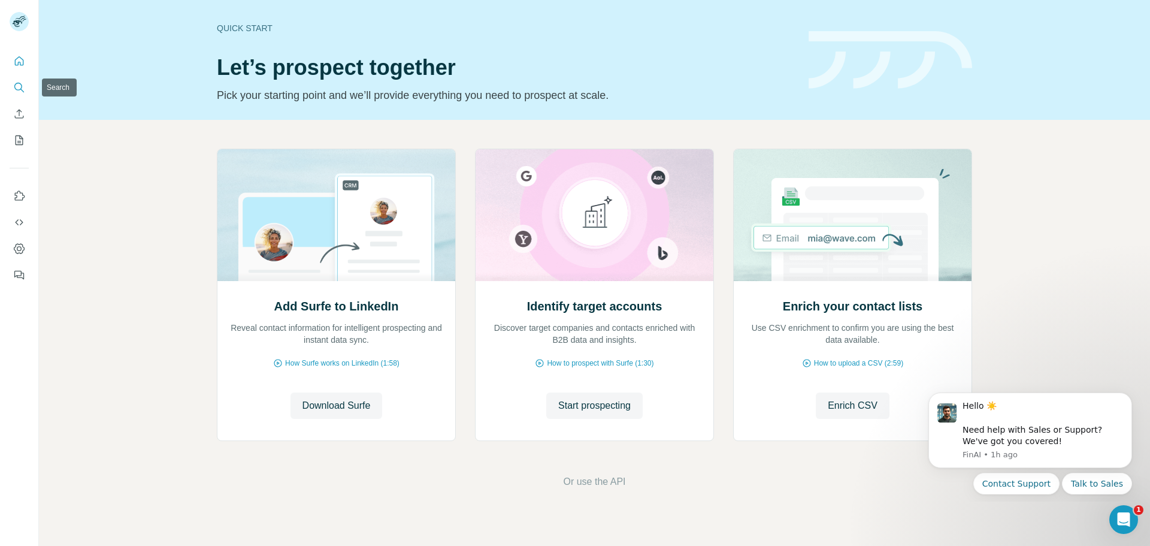
click at [20, 83] on icon "Search" at bounding box center [18, 87] width 8 height 8
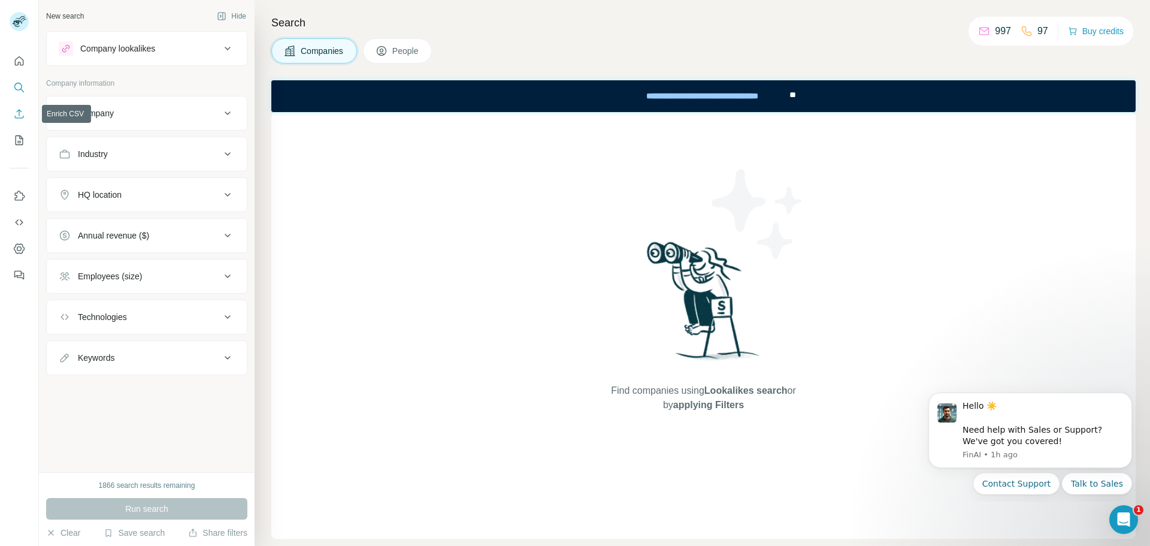
click at [18, 118] on icon "Enrich CSV" at bounding box center [19, 113] width 9 height 9
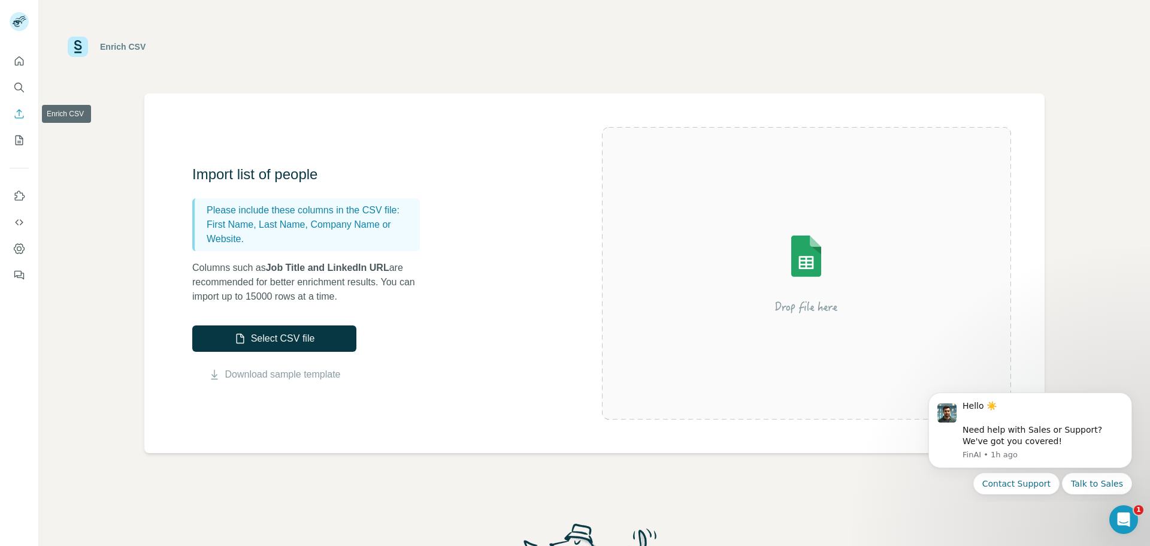
click at [23, 115] on icon "Enrich CSV" at bounding box center [19, 114] width 12 height 12
click at [24, 143] on icon "My lists" at bounding box center [19, 140] width 12 height 12
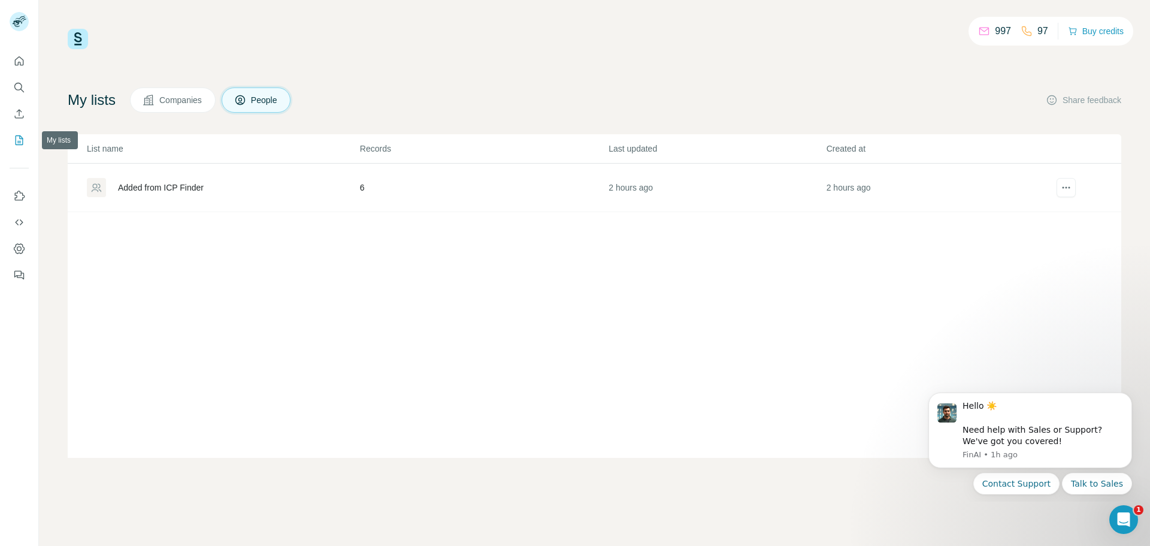
click at [23, 139] on icon "My lists" at bounding box center [20, 139] width 6 height 8
click at [25, 201] on icon "Use Surfe on LinkedIn" at bounding box center [19, 196] width 12 height 12
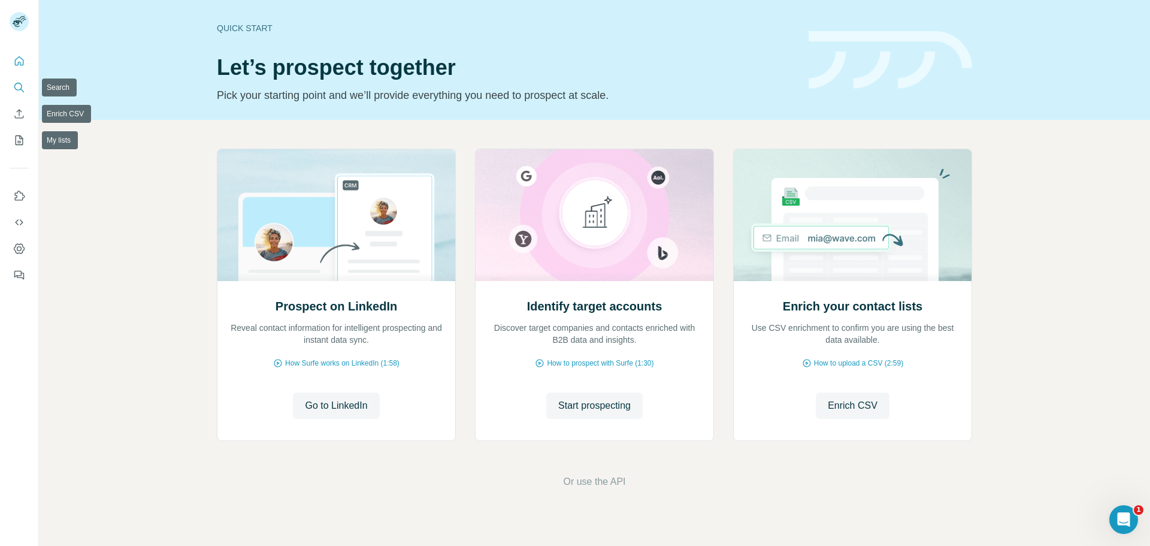
click at [25, 85] on icon "Search" at bounding box center [19, 87] width 12 height 12
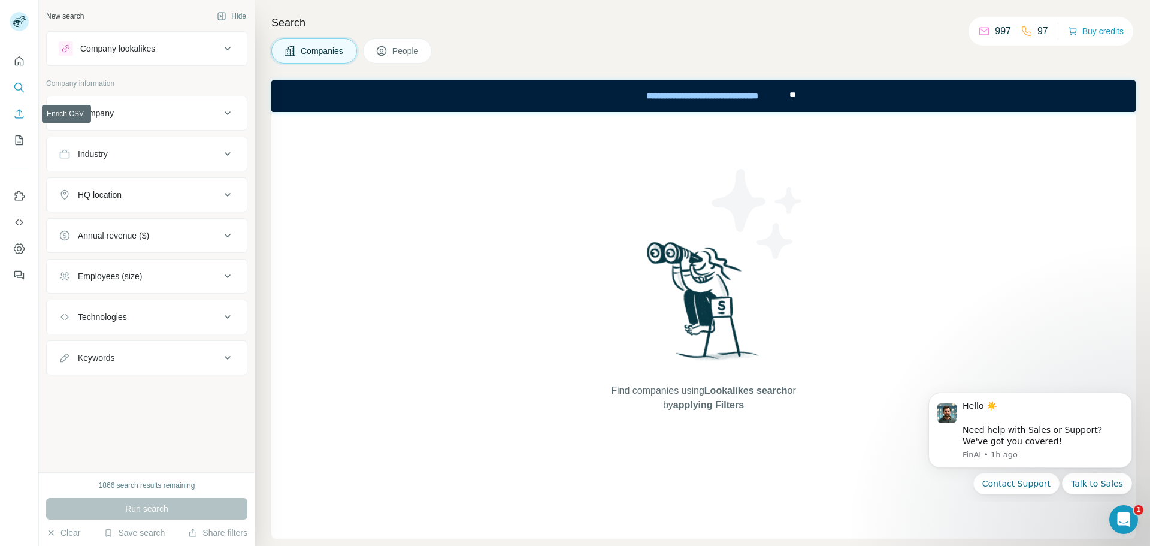
click at [18, 111] on icon "Enrich CSV" at bounding box center [19, 114] width 12 height 12
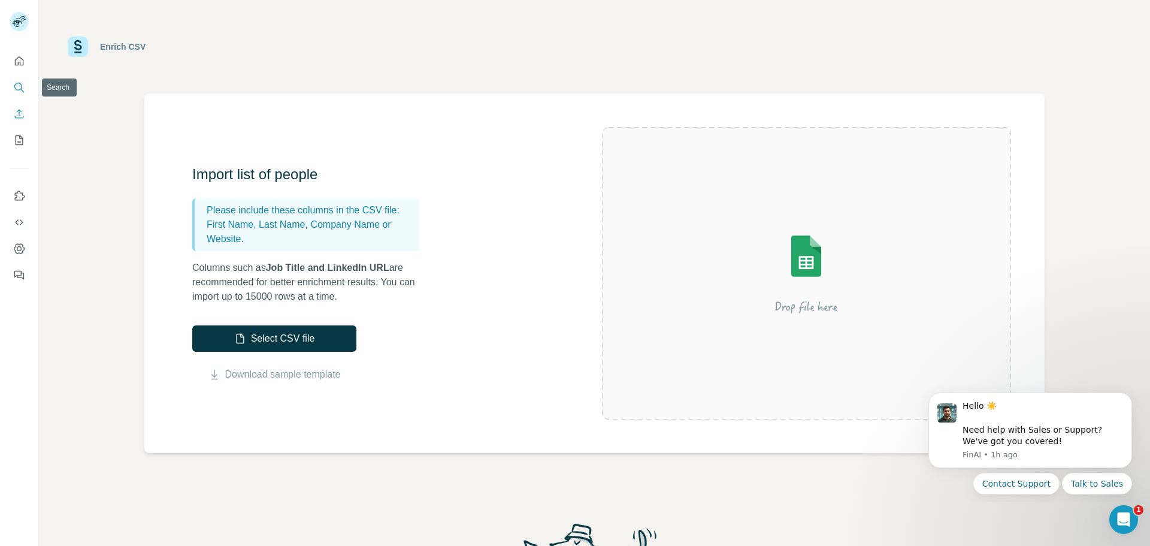
click at [23, 83] on icon "Search" at bounding box center [19, 87] width 12 height 12
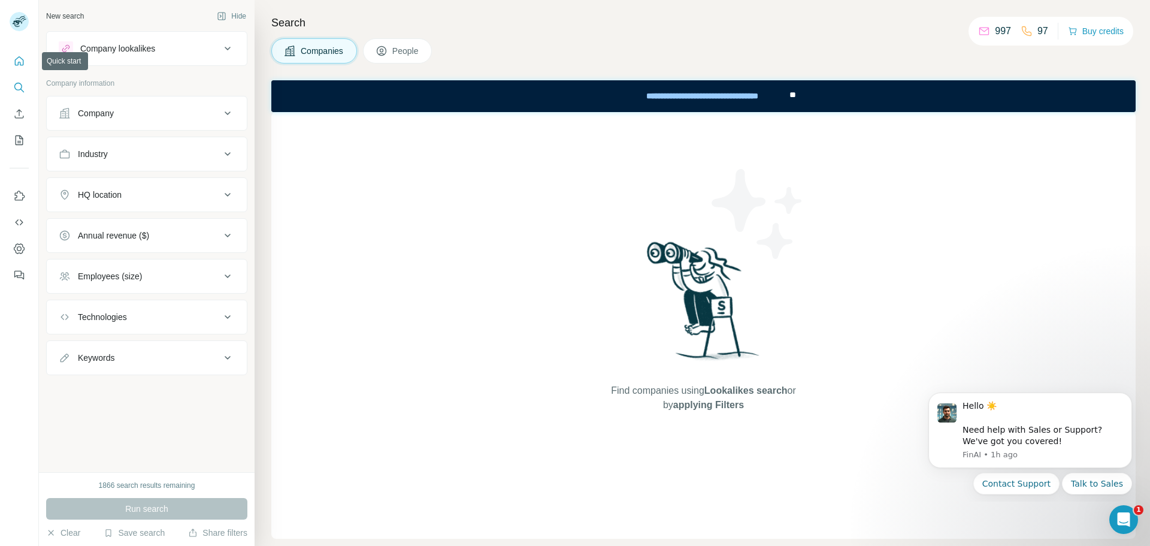
click at [17, 66] on icon "Quick start" at bounding box center [19, 61] width 12 height 12
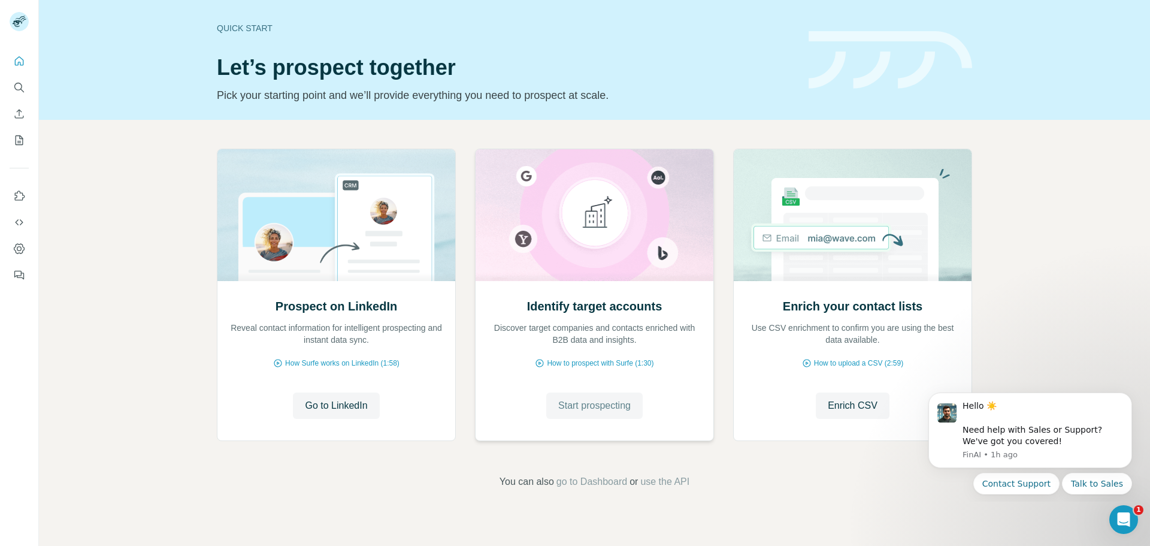
click at [575, 411] on span "Start prospecting" at bounding box center [594, 405] width 72 height 14
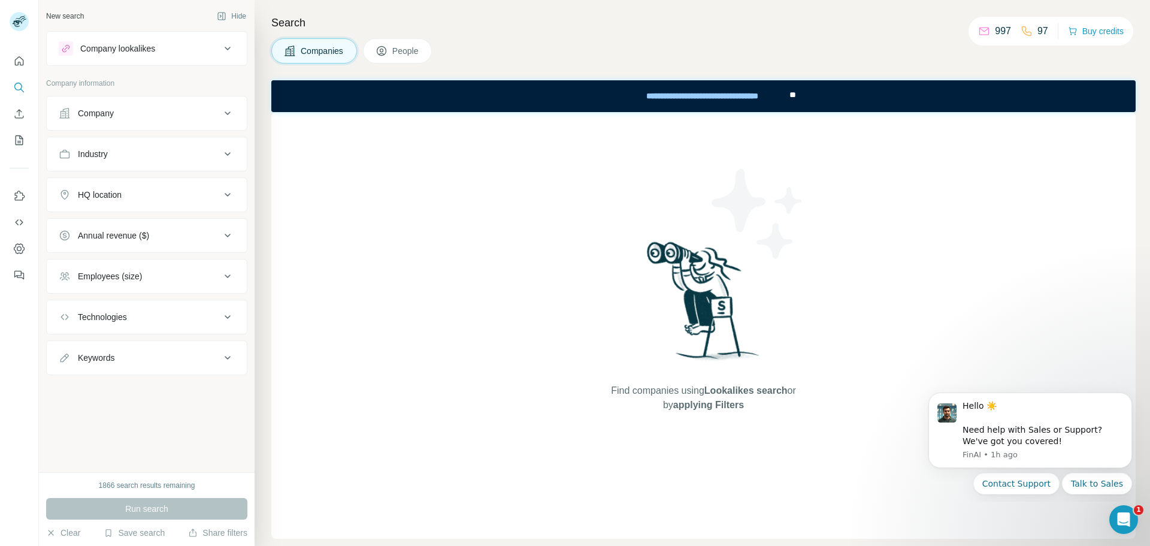
click at [1029, 38] on div "997 97" at bounding box center [1013, 31] width 70 height 17
click at [985, 32] on div "997" at bounding box center [994, 31] width 33 height 14
click at [396, 47] on span "People" at bounding box center [406, 51] width 28 height 12
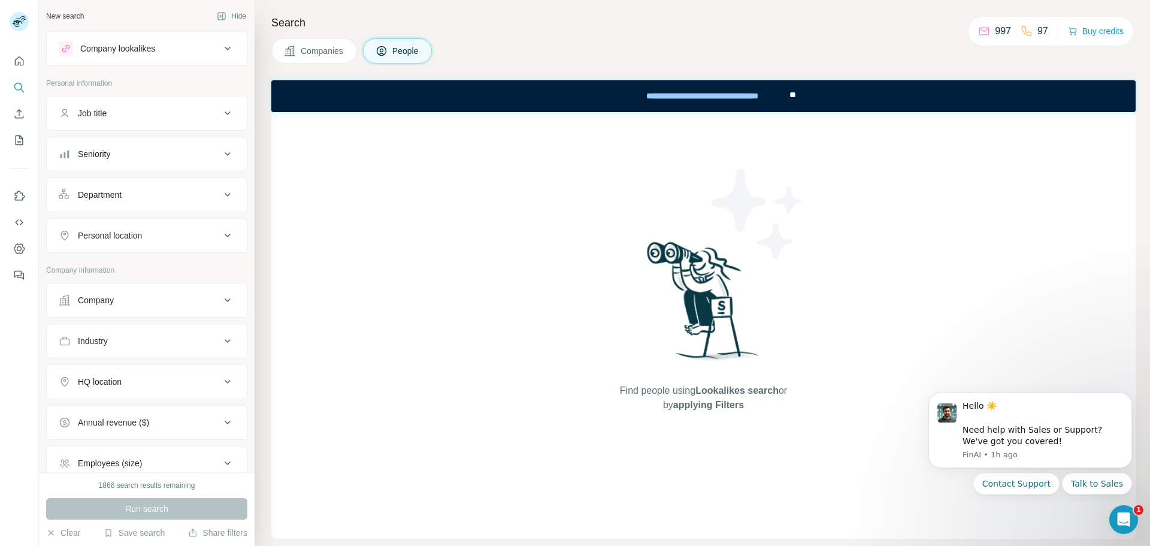
click at [320, 52] on span "Companies" at bounding box center [323, 51] width 44 height 12
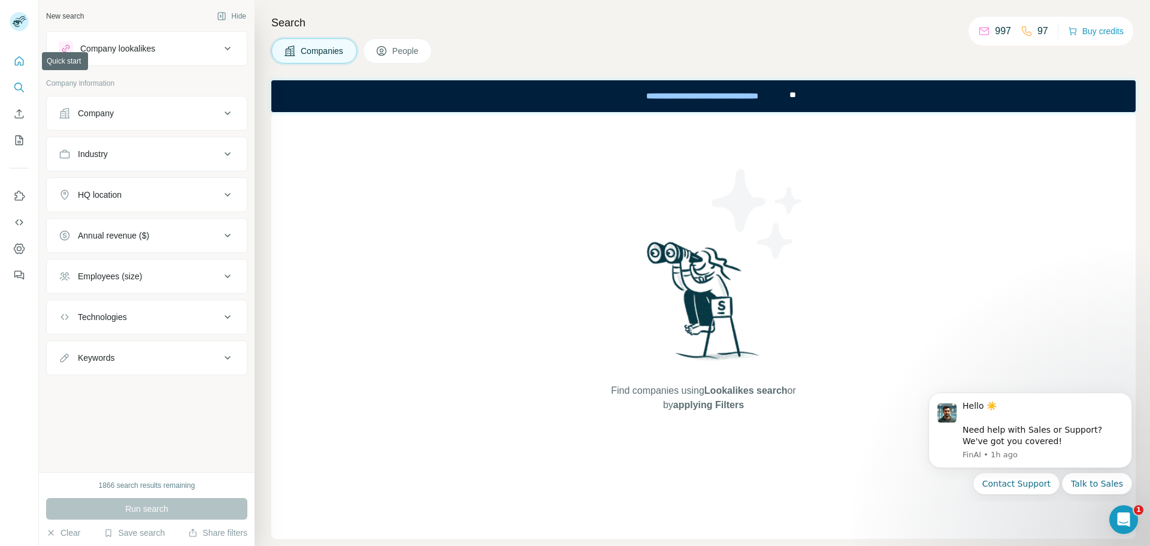
click at [19, 64] on icon "Quick start" at bounding box center [19, 61] width 12 height 12
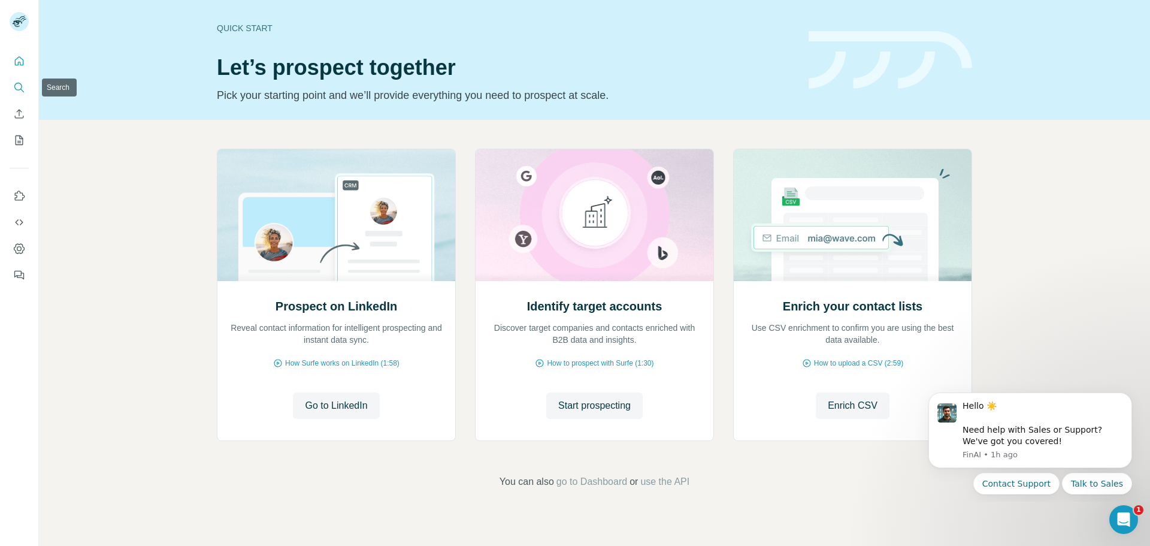
click at [17, 84] on icon "Search" at bounding box center [19, 87] width 12 height 12
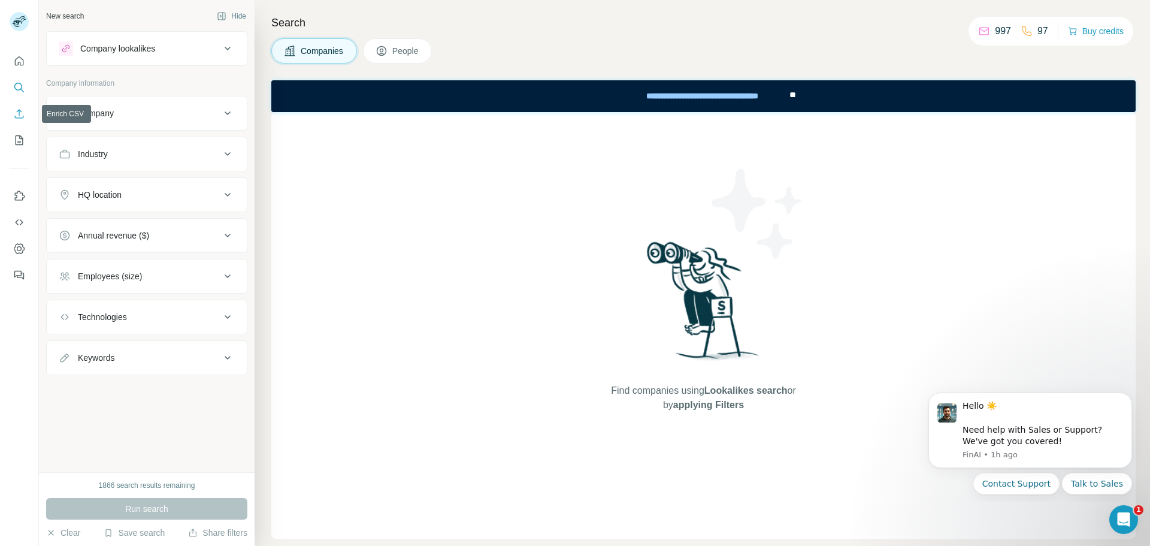
click at [20, 114] on icon "Enrich CSV" at bounding box center [19, 114] width 12 height 12
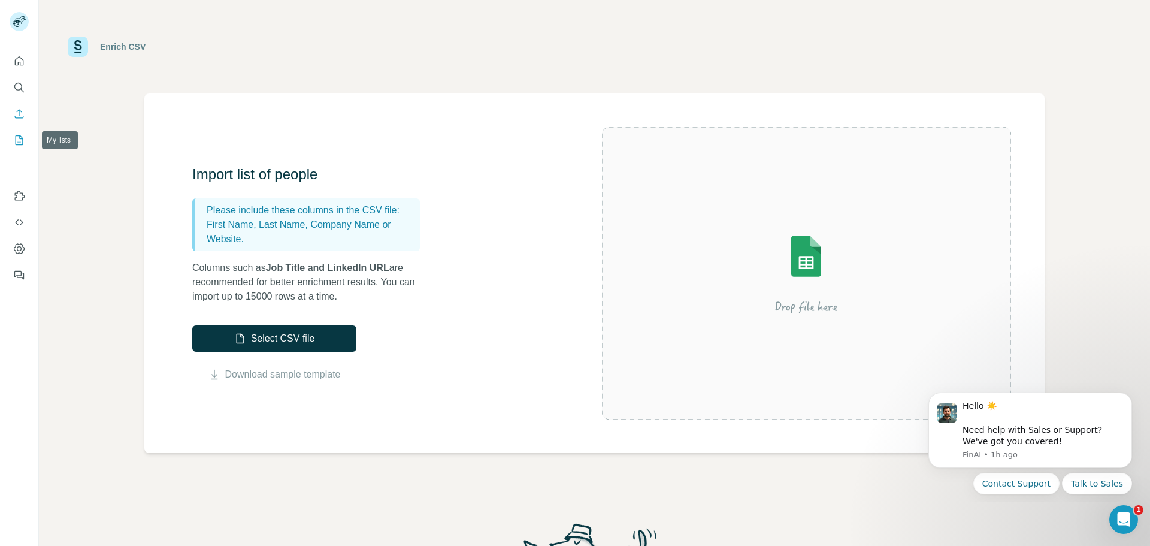
click at [22, 143] on icon "My lists" at bounding box center [19, 140] width 12 height 12
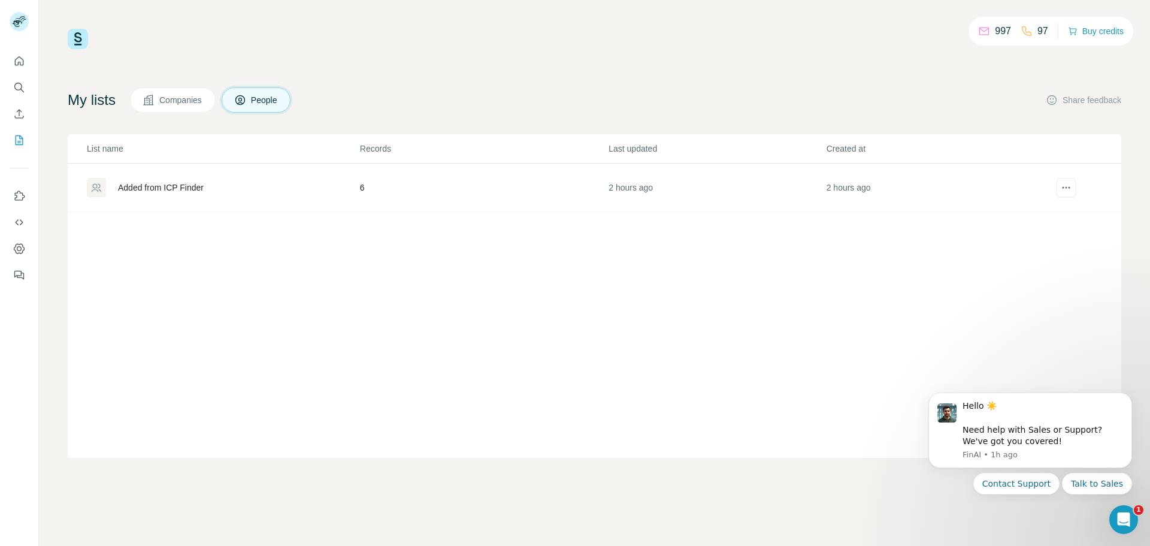
click at [233, 189] on div "Added from ICP Finder" at bounding box center [223, 187] width 272 height 19
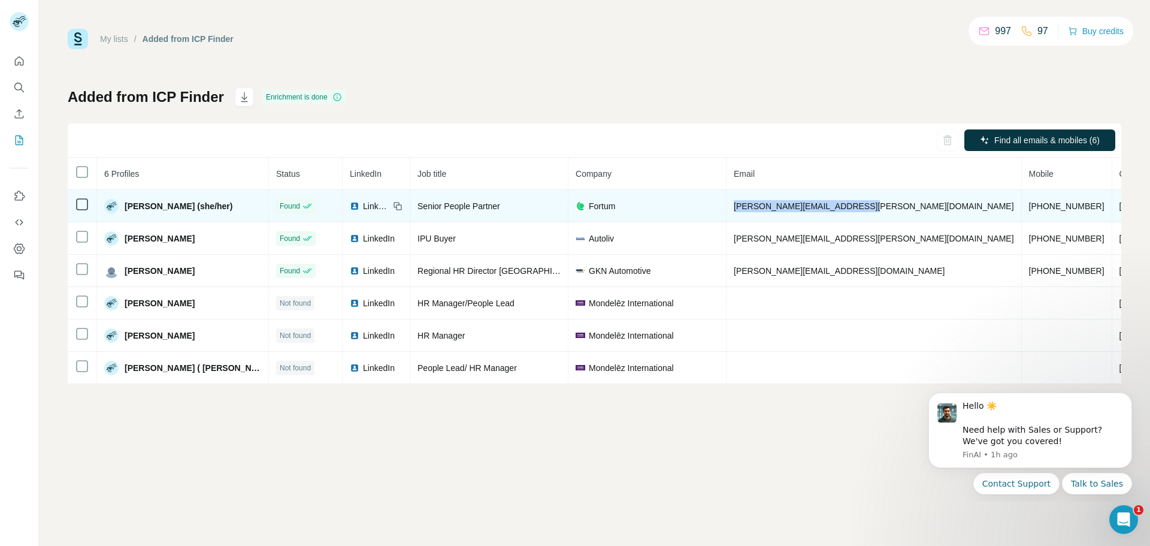
drag, startPoint x: 854, startPoint y: 205, endPoint x: 725, endPoint y: 208, distance: 129.4
click at [726, 208] on td "malgorzata.czachor@fortum.com" at bounding box center [873, 206] width 295 height 32
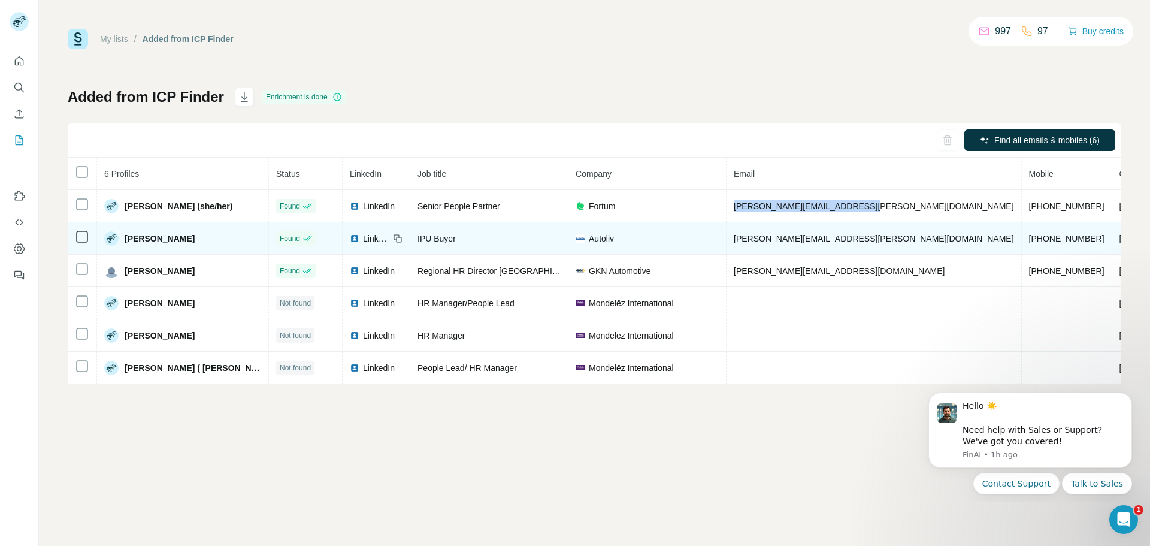
copy span "malgorzata.czachor@fortum.com"
